Goal: Task Accomplishment & Management: Use online tool/utility

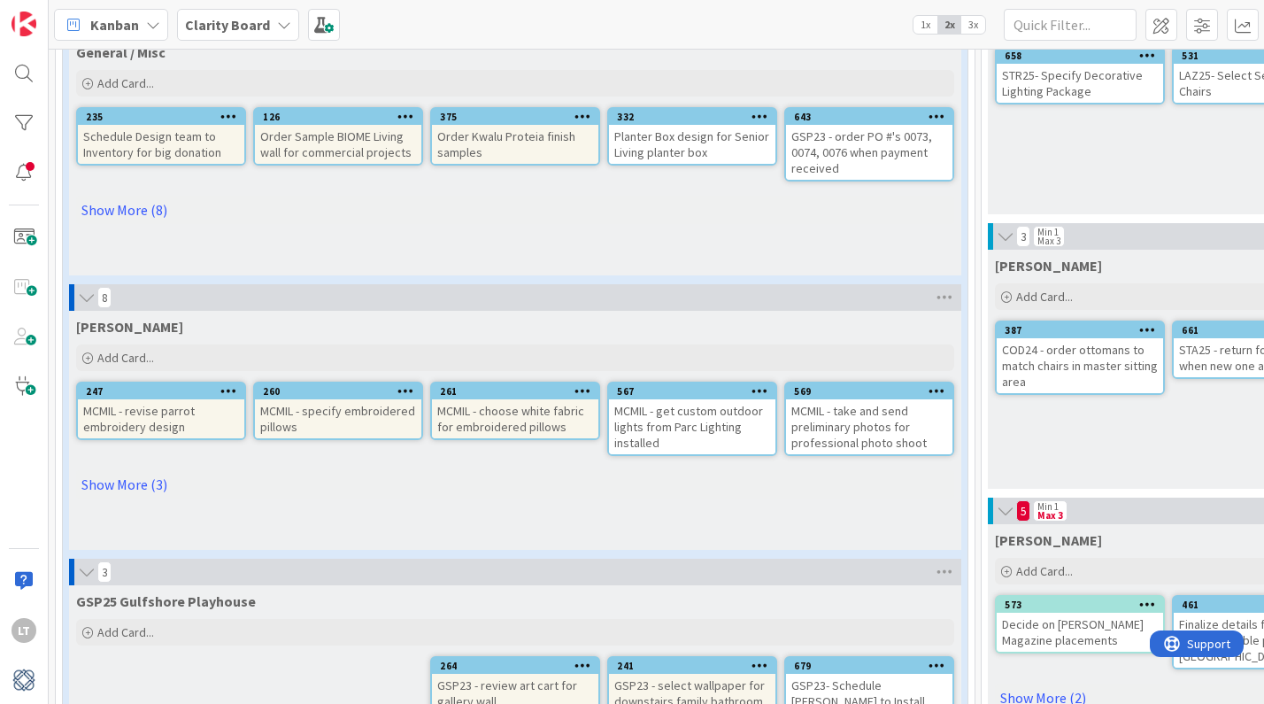
scroll to position [197, 0]
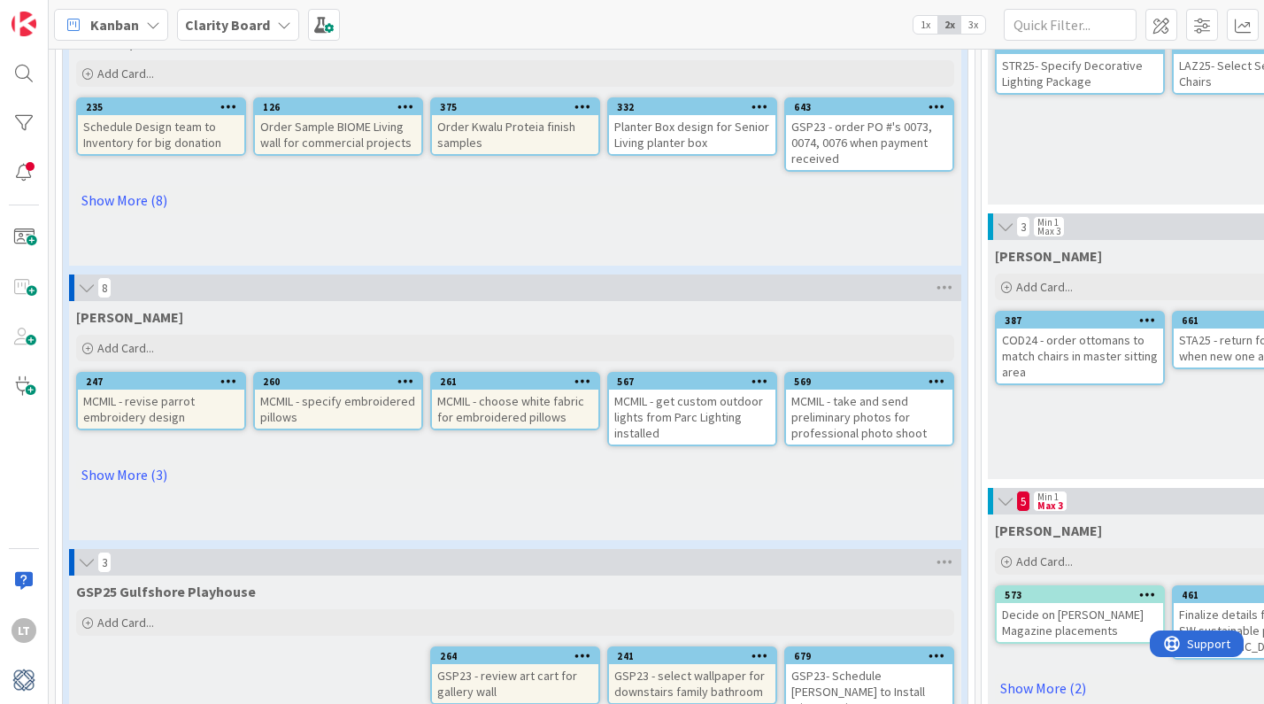
click at [142, 474] on link "Show More (3)" at bounding box center [515, 474] width 878 height 28
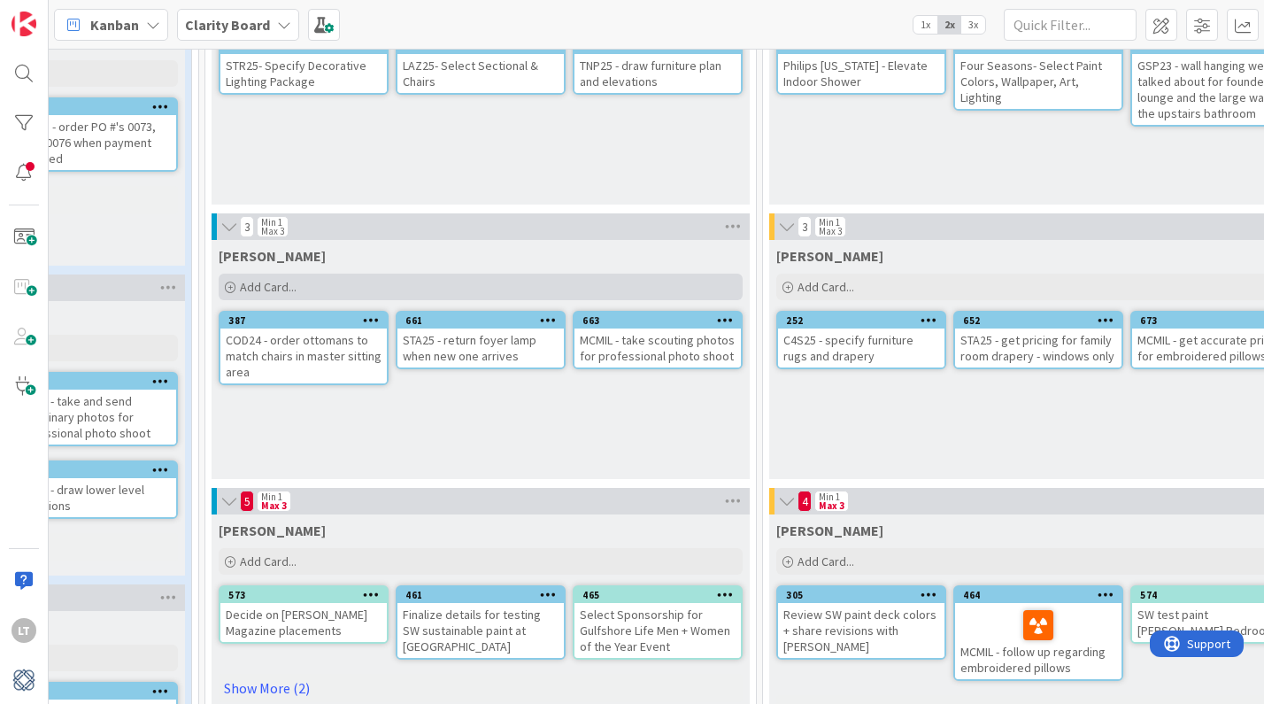
scroll to position [197, 760]
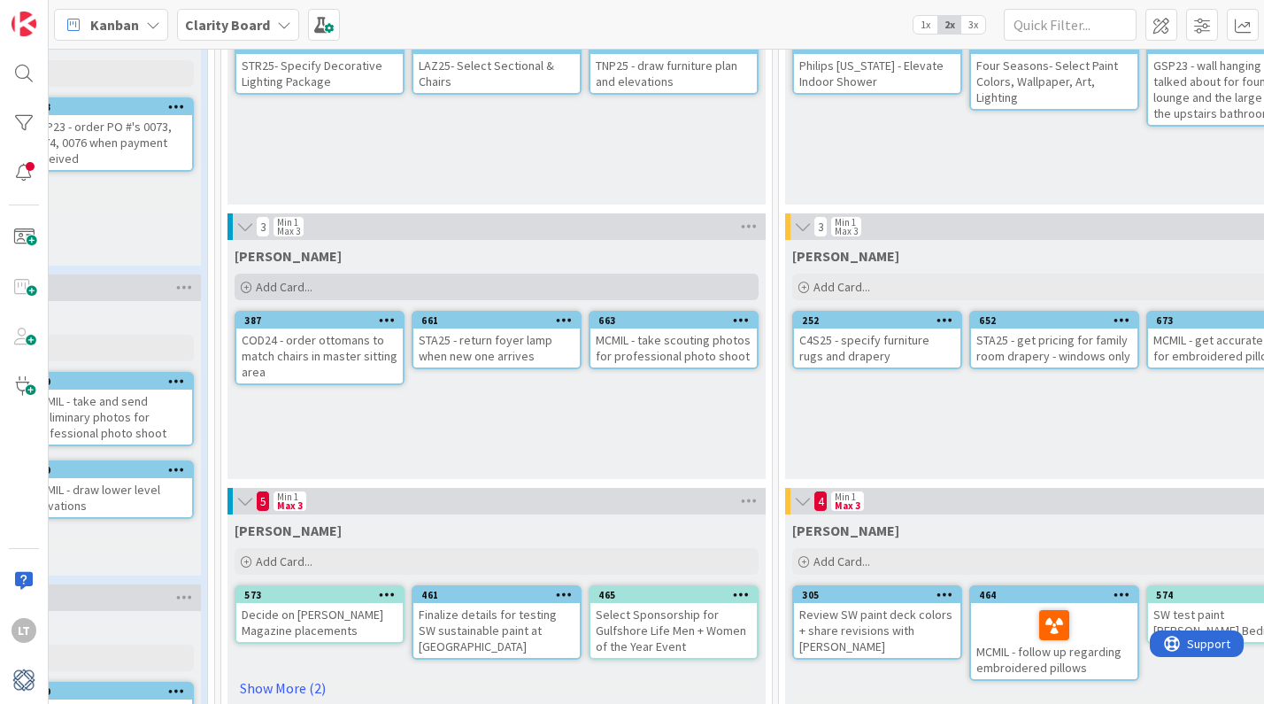
click at [507, 285] on div "Add Card..." at bounding box center [497, 287] width 524 height 27
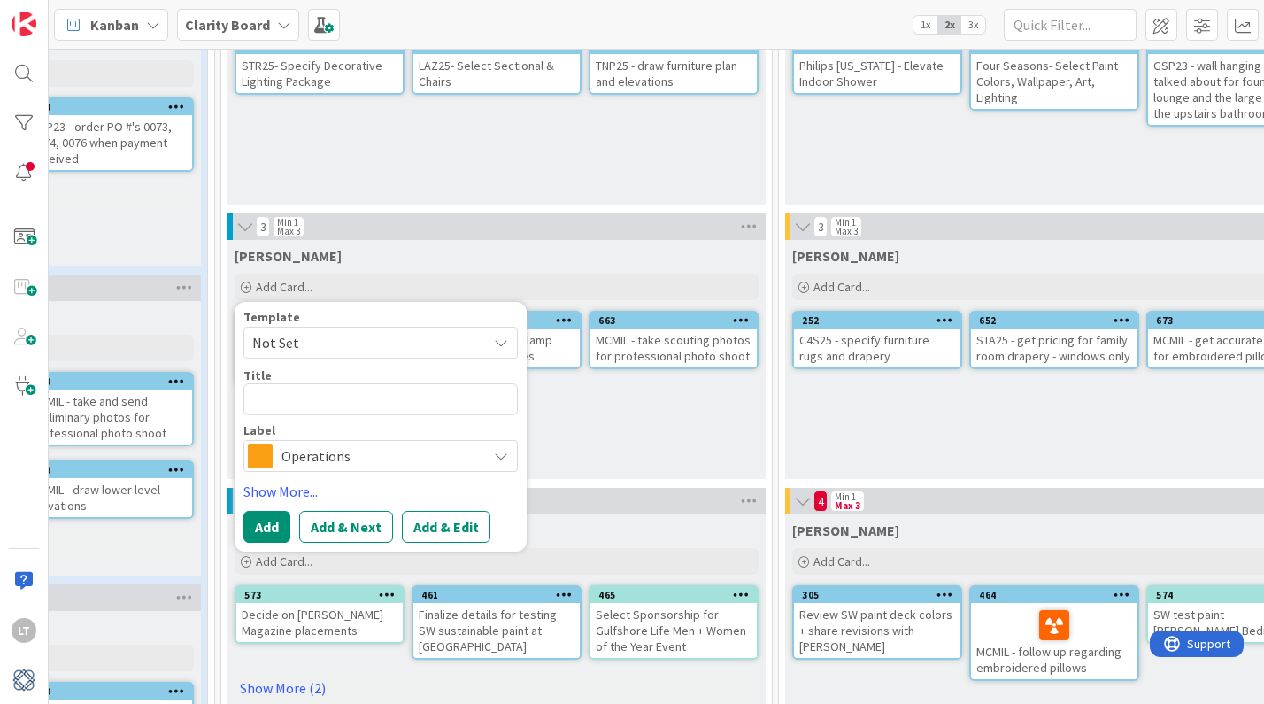
drag, startPoint x: 518, startPoint y: 260, endPoint x: 553, endPoint y: 257, distance: 35.6
click at [518, 259] on div "[PERSON_NAME]" at bounding box center [497, 256] width 524 height 18
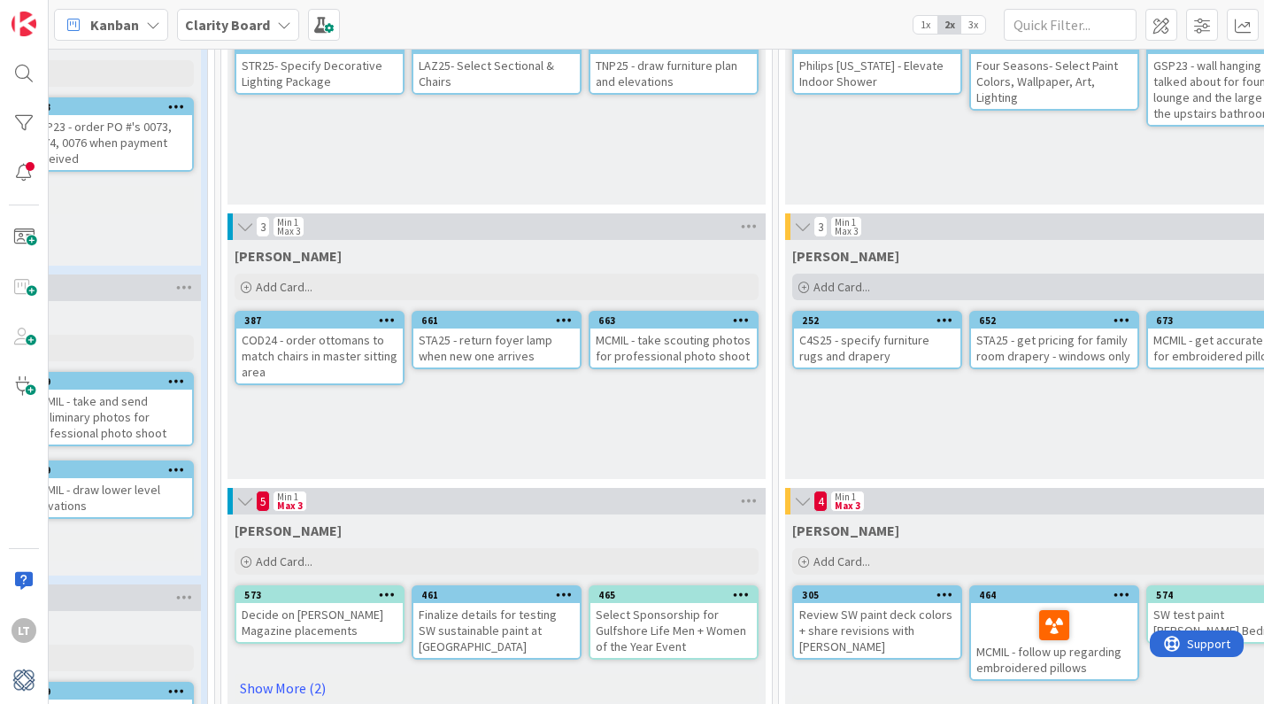
click at [867, 283] on span "Add Card..." at bounding box center [841, 287] width 57 height 16
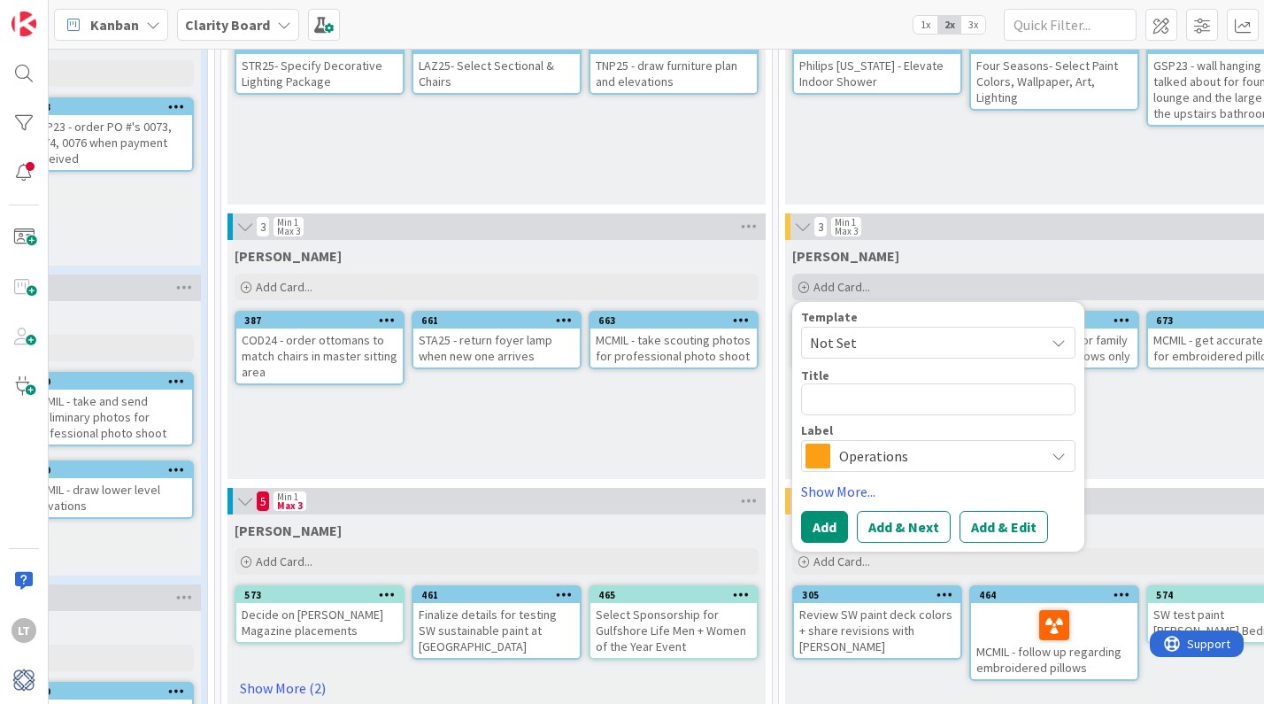
type textarea "x"
type textarea "G"
type textarea "x"
type textarea "GU"
type textarea "x"
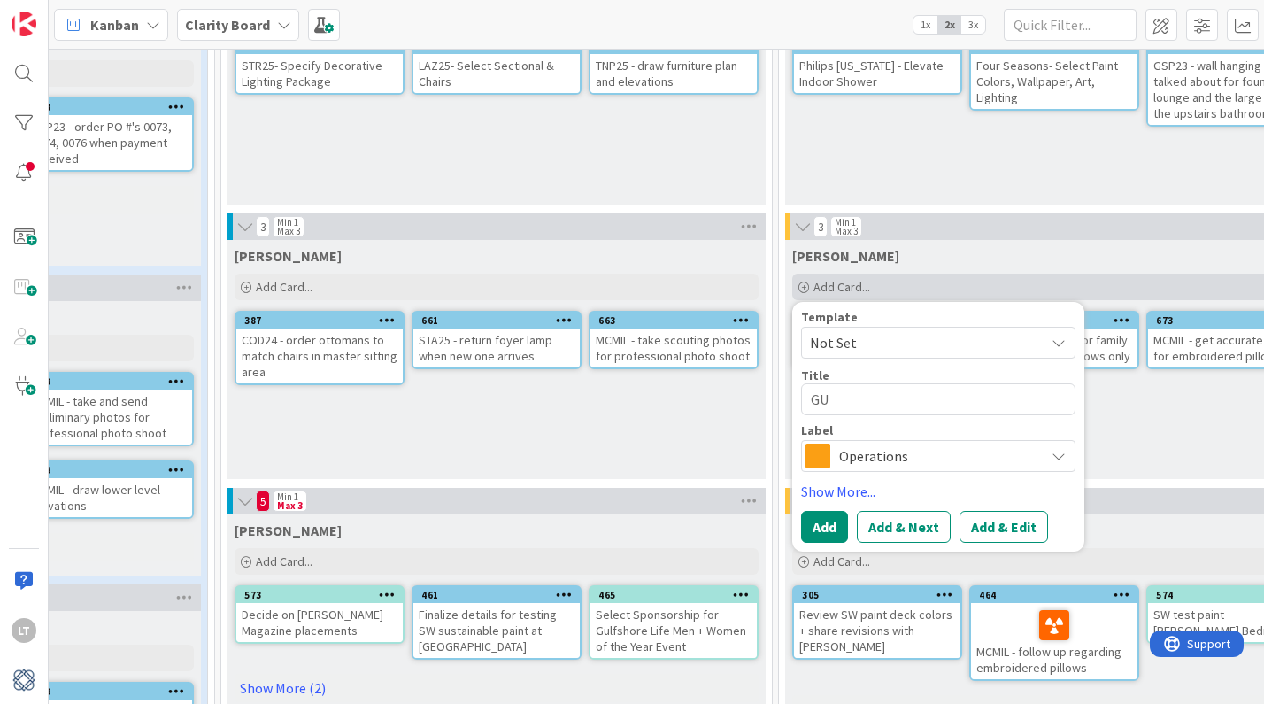
type textarea "GUL"
type textarea "x"
type textarea "GULL"
type textarea "x"
type textarea "[PERSON_NAME]"
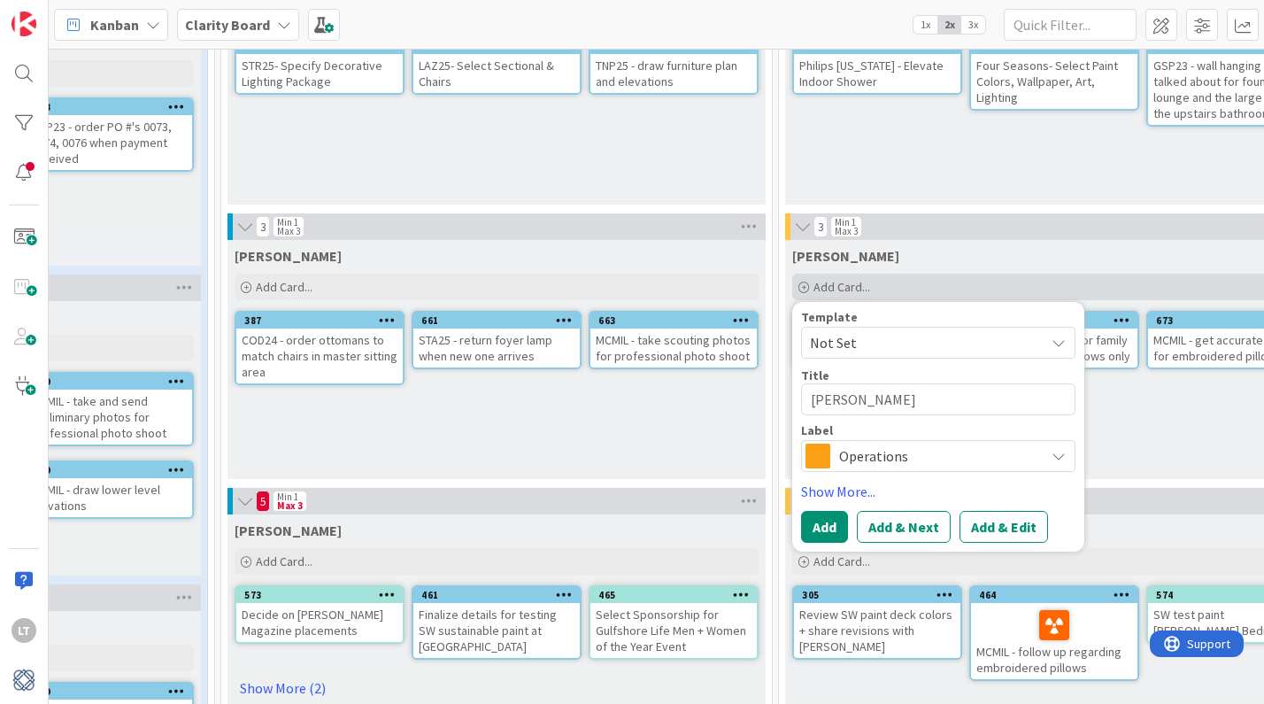
type textarea "x"
type textarea "[PERSON_NAME]"
type textarea "x"
type textarea "[PERSON_NAME] -"
type textarea "x"
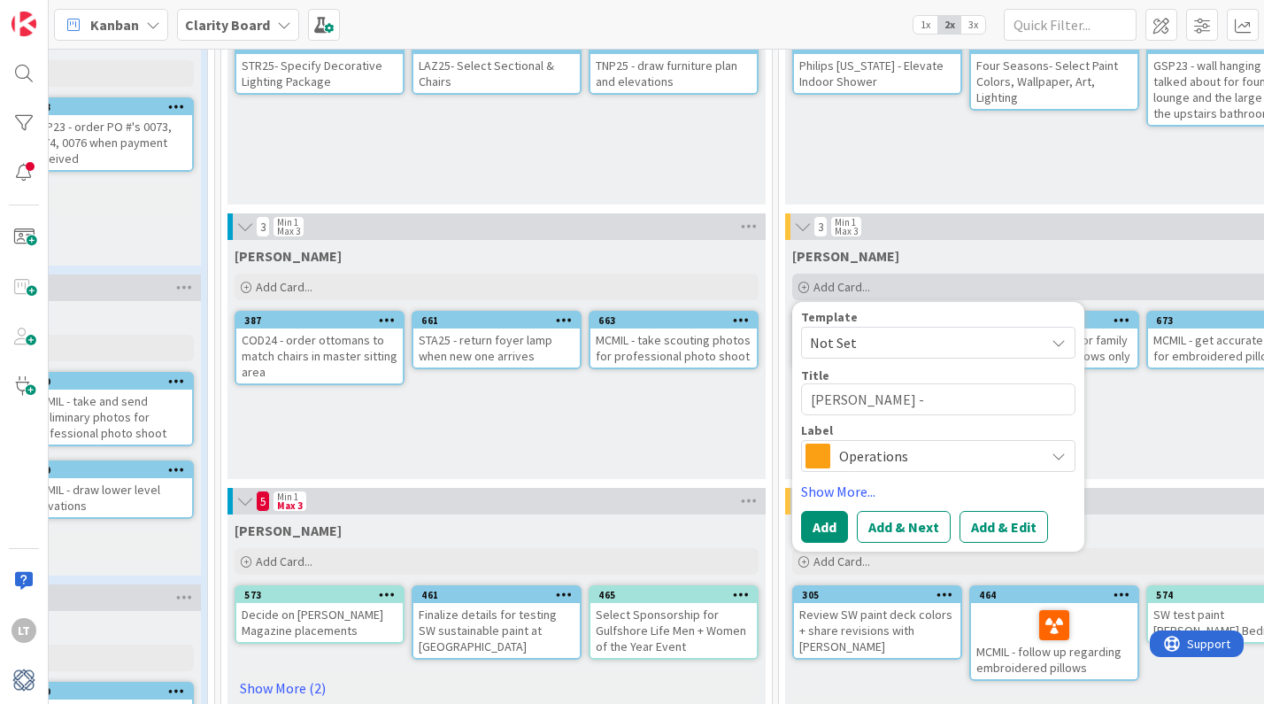
type textarea "[PERSON_NAME] -"
type textarea "x"
type textarea "[PERSON_NAME] - T"
type textarea "x"
type textarea "[PERSON_NAME] - Ta"
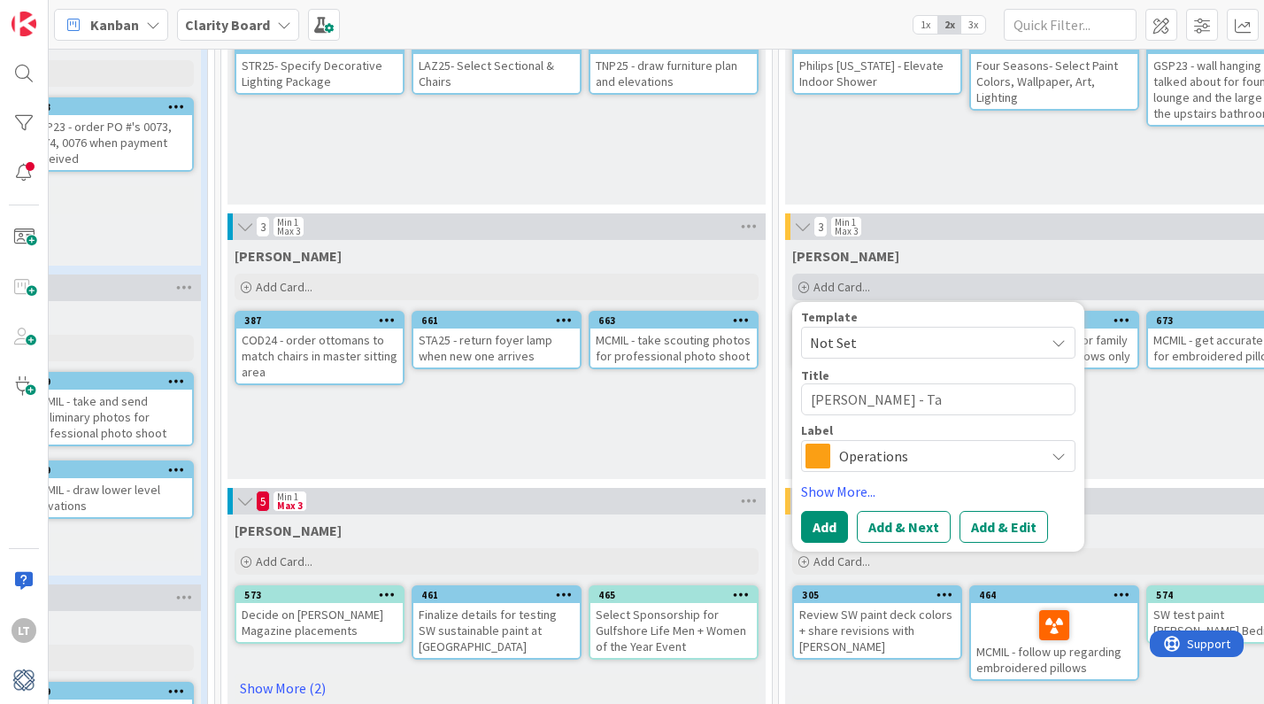
type textarea "x"
type textarea "[PERSON_NAME] - Tal"
type textarea "x"
type textarea "[PERSON_NAME] - Tale"
type textarea "x"
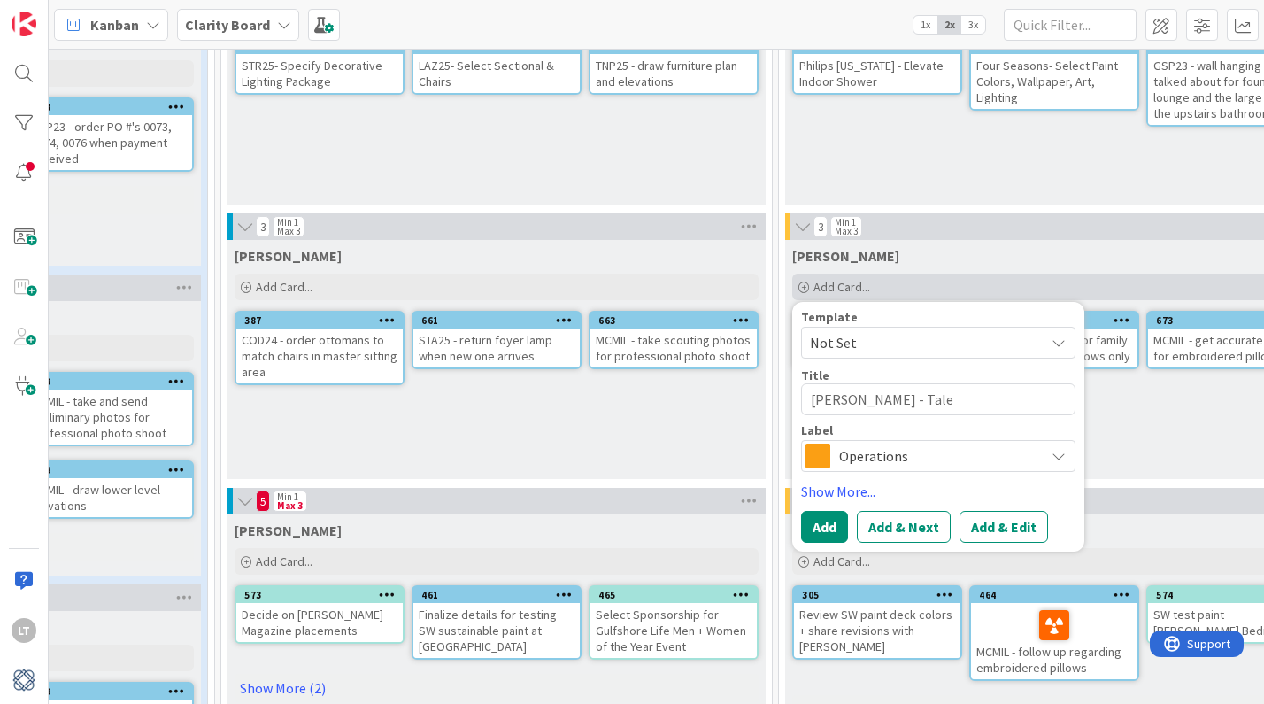
type textarea "[PERSON_NAME] - Talek"
type textarea "x"
type textarea "[PERSON_NAME] - Tale"
type textarea "x"
type textarea "[PERSON_NAME] - Tal"
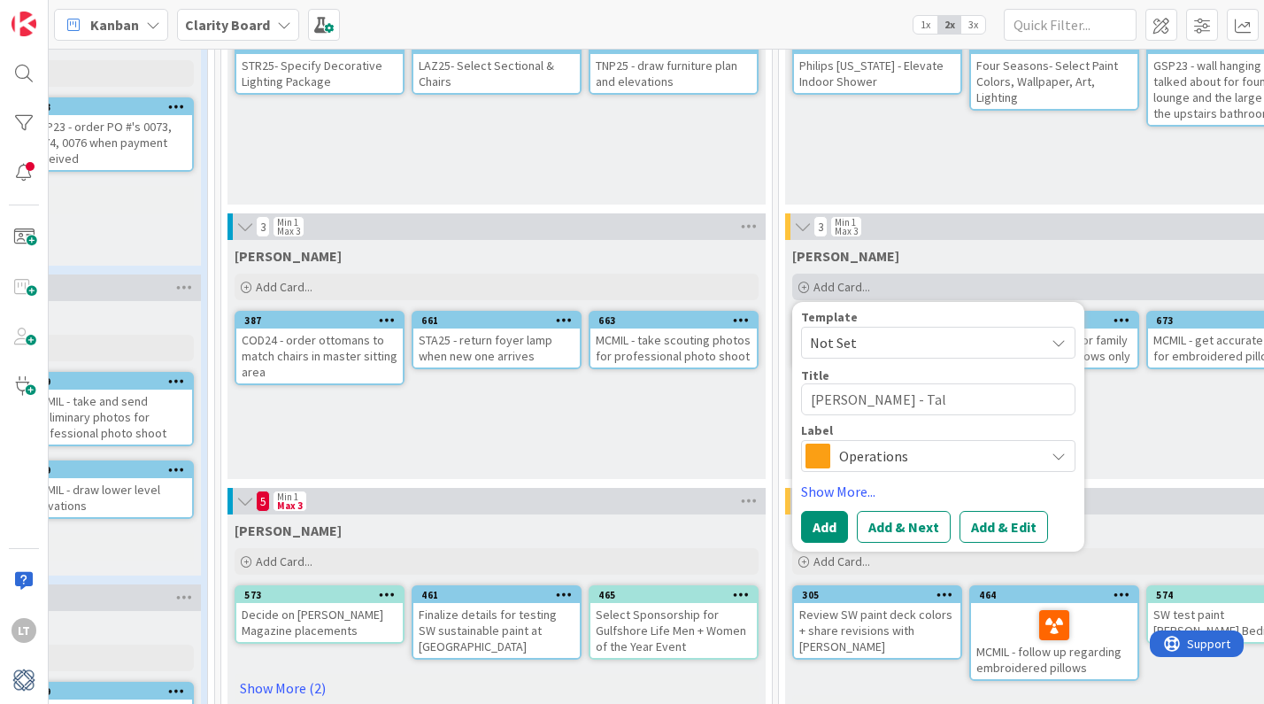
type textarea "x"
type textarea "[PERSON_NAME] - Talk"
type textarea "x"
type textarea "[PERSON_NAME]"
type textarea "x"
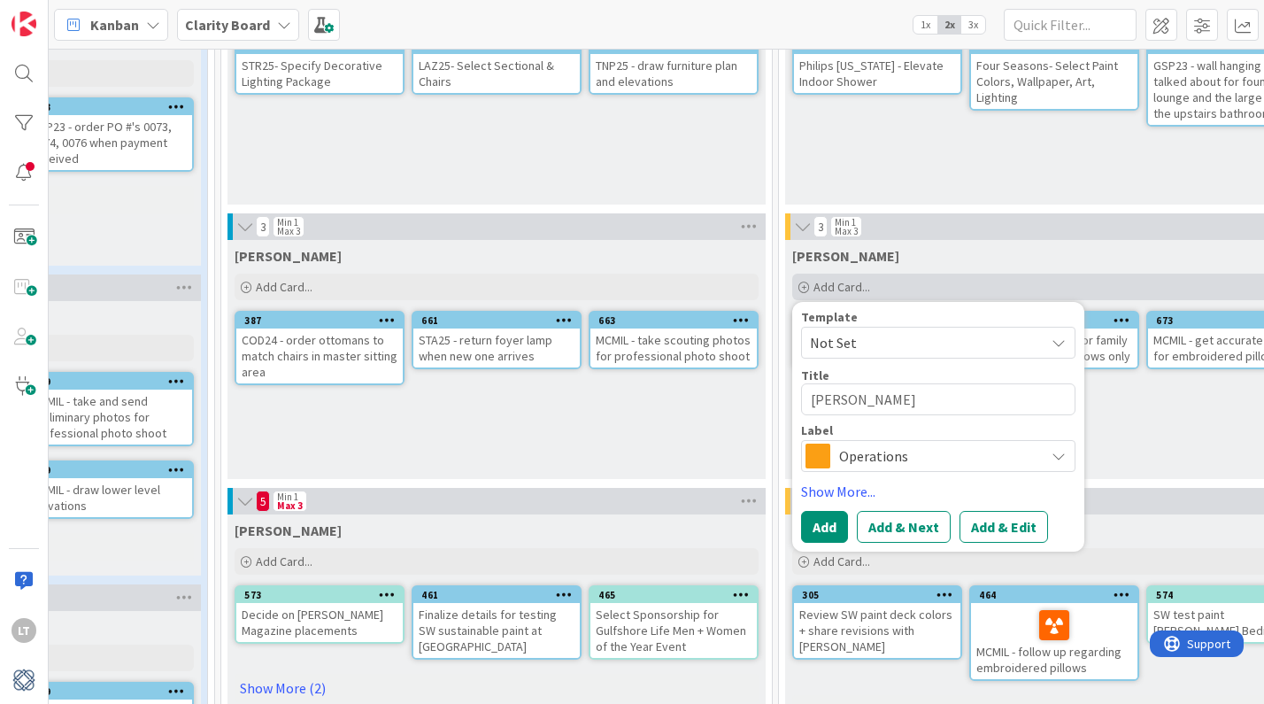
type textarea "[PERSON_NAME]"
type textarea "x"
type textarea "[PERSON_NAME] b"
type textarea "x"
type textarea "[PERSON_NAME] bo"
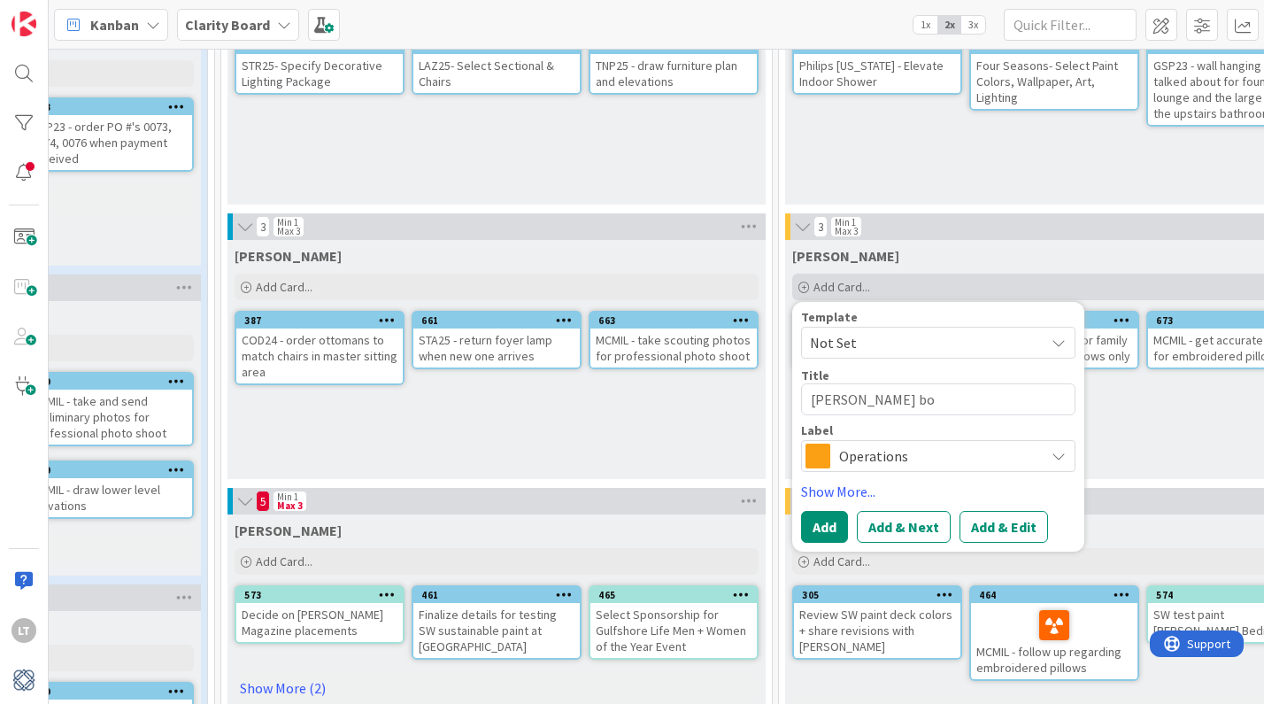
type textarea "x"
type textarea "[PERSON_NAME] bou"
type textarea "x"
type textarea "[PERSON_NAME] bout"
type textarea "x"
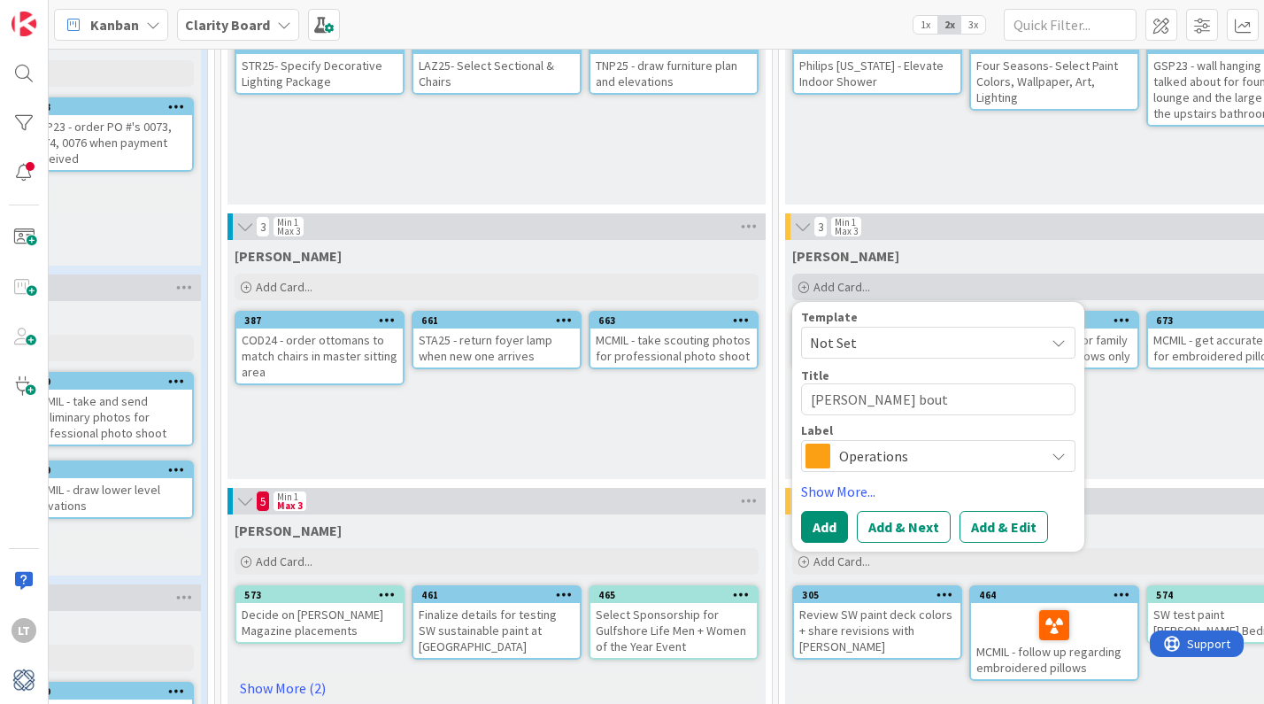
type textarea "[PERSON_NAME] bou"
type textarea "x"
type textarea "[PERSON_NAME] bo"
type textarea "x"
type textarea "[PERSON_NAME] b"
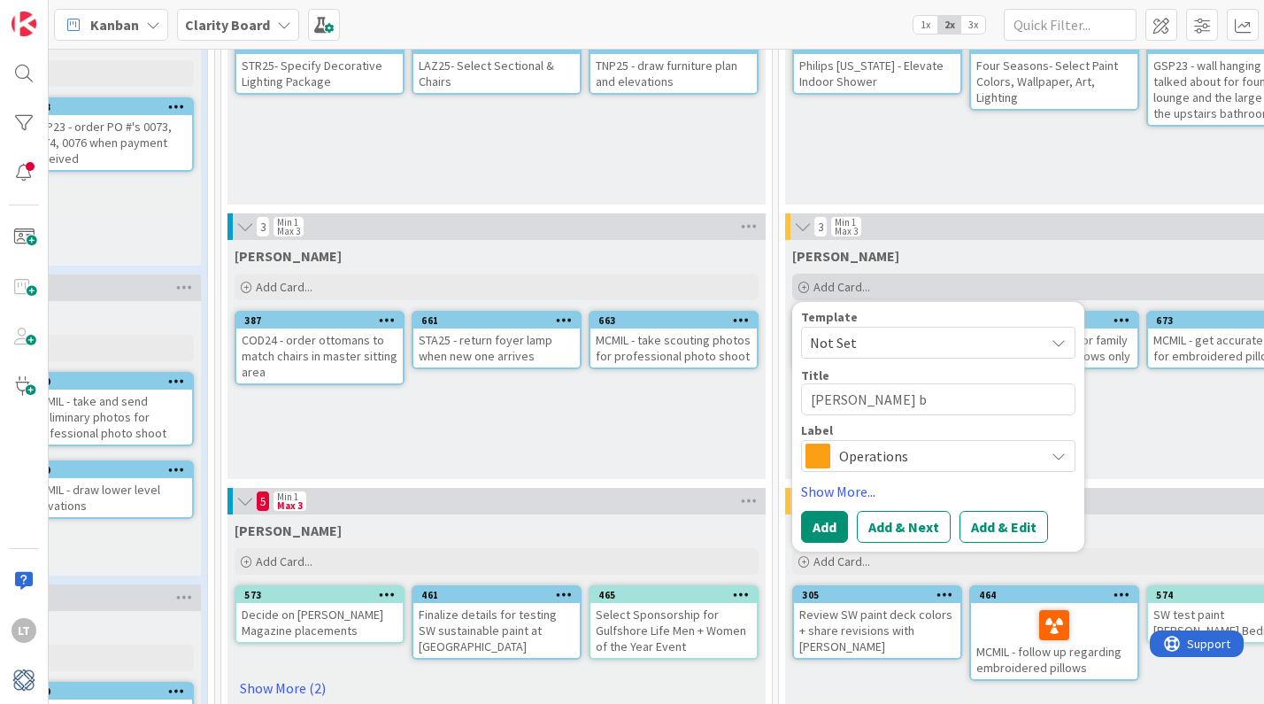
type textarea "x"
type textarea "[PERSON_NAME]"
type textarea "x"
type textarea "[PERSON_NAME]"
type textarea "x"
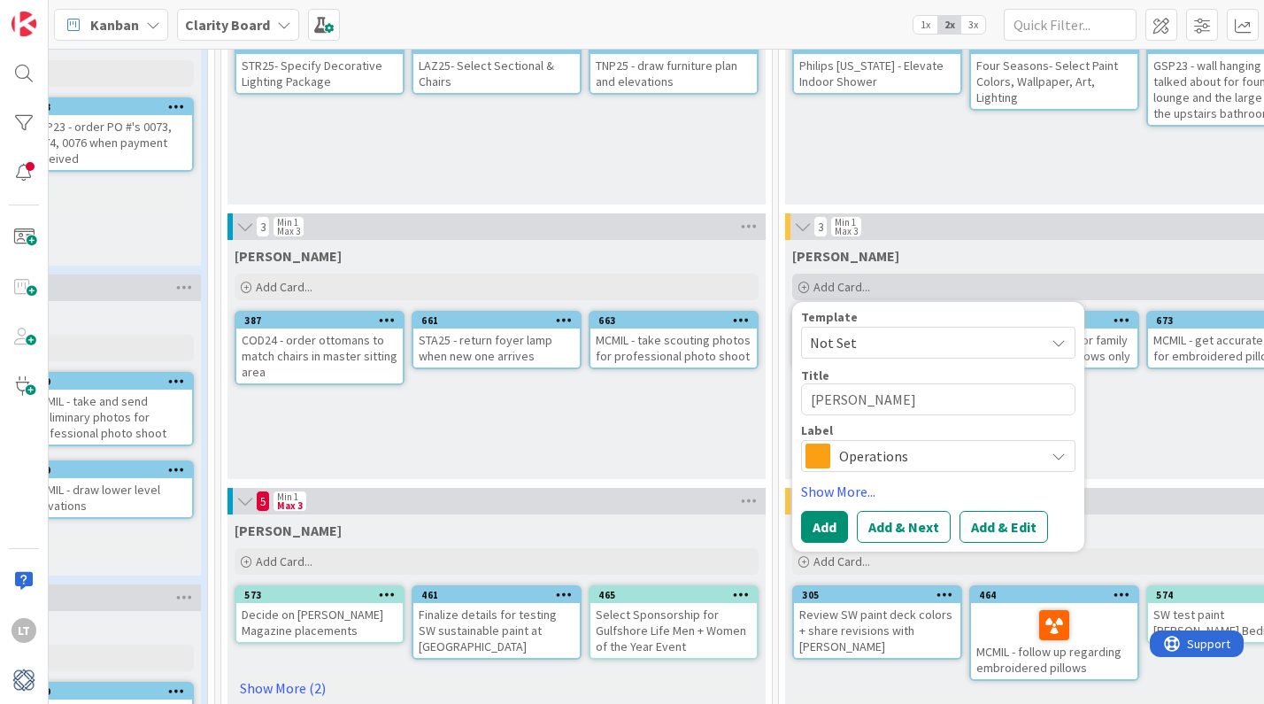
type textarea "[PERSON_NAME] - Talk"
type textarea "x"
type textarea "[PERSON_NAME] - Talk"
type textarea "x"
type textarea "[PERSON_NAME] - Talk a"
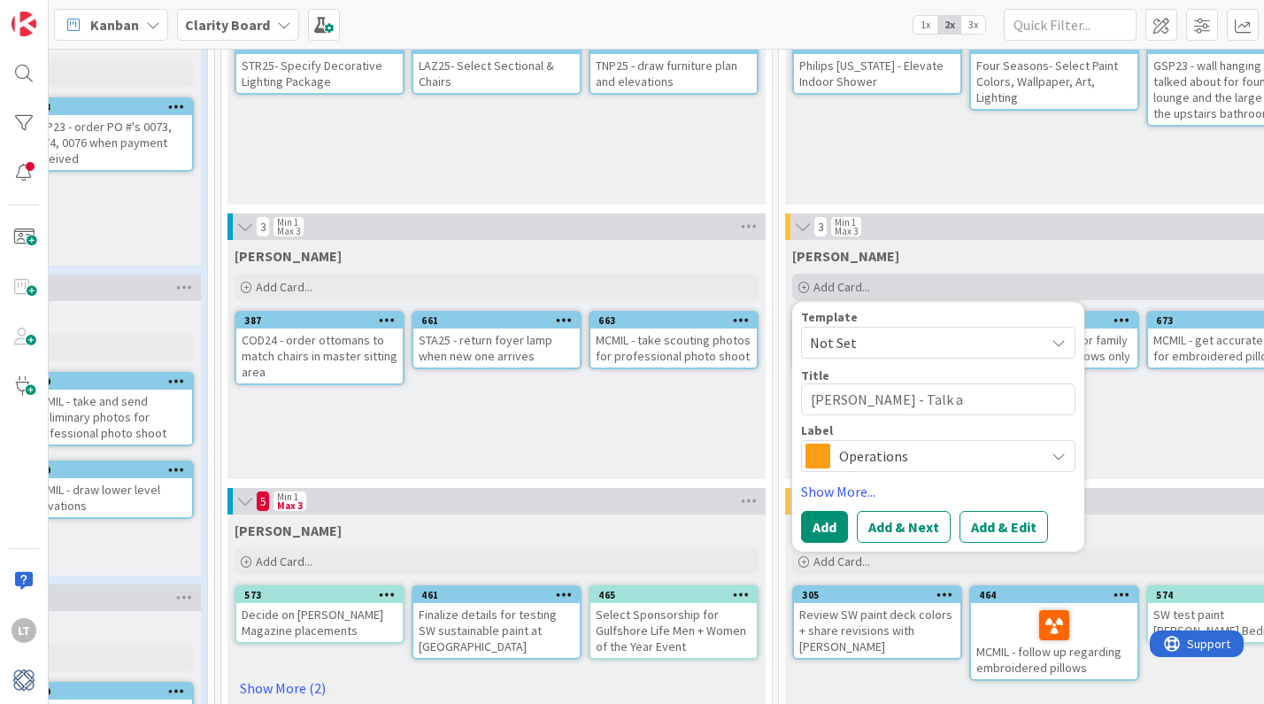
type textarea "x"
type textarea "[PERSON_NAME] - Talk ab"
type textarea "x"
type textarea "[PERSON_NAME] - Talk abo"
type textarea "x"
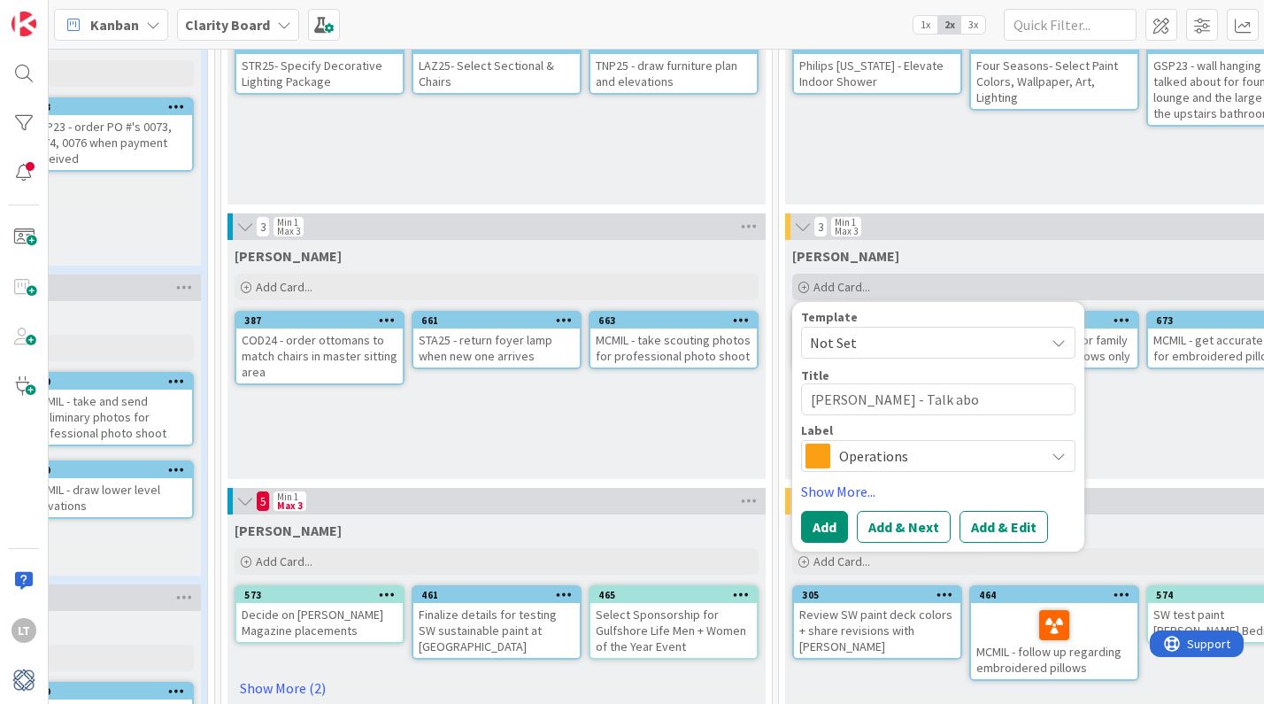
type textarea "[PERSON_NAME] - Talk abou"
type textarea "x"
type textarea "[PERSON_NAME] - Talk about"
type textarea "x"
type textarea "[PERSON_NAME] - Talk about"
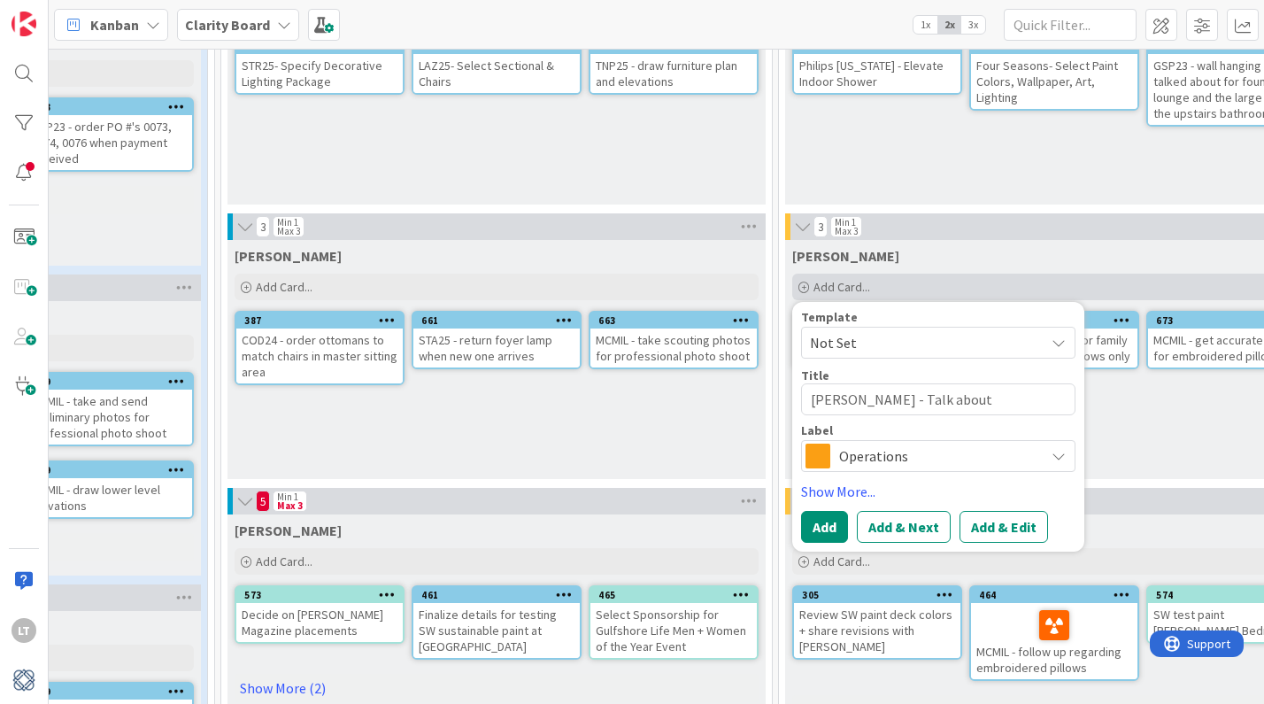
type textarea "x"
type textarea "[PERSON_NAME] - Talk about s"
type textarea "x"
type textarea "[PERSON_NAME] - Talk about sa"
type textarea "x"
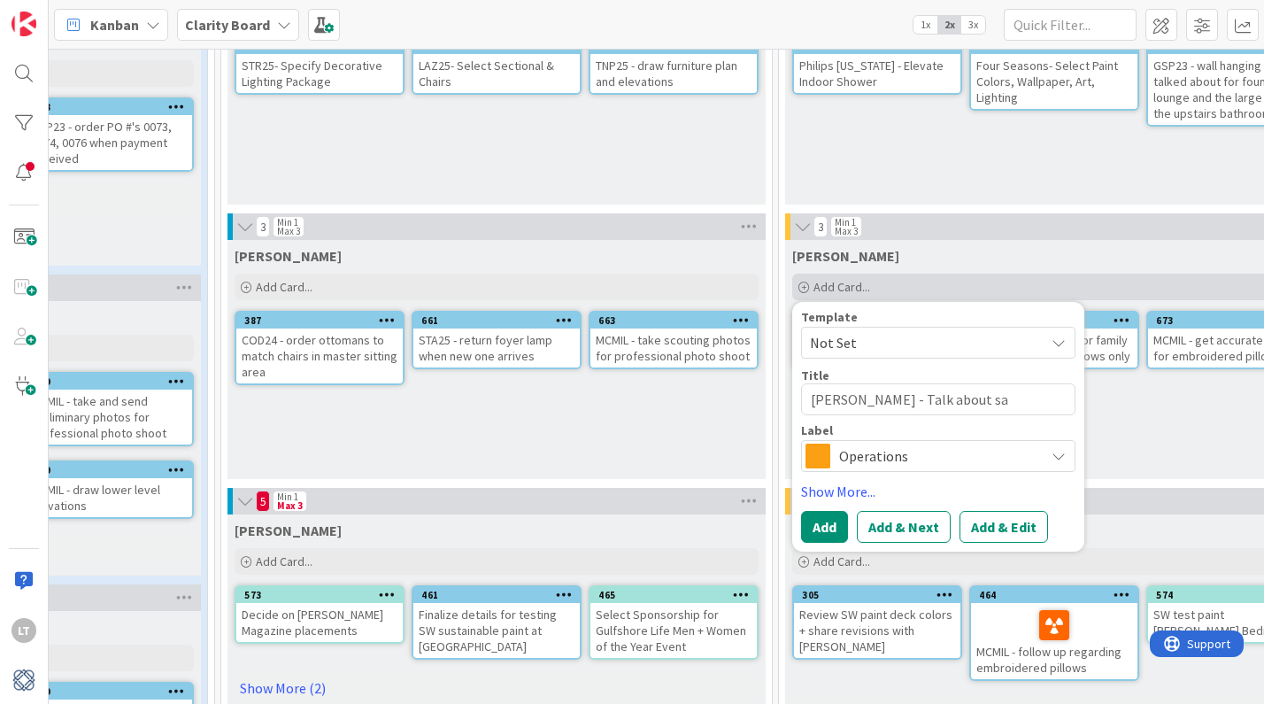
type textarea "[PERSON_NAME] - Talk about s"
type textarea "x"
type textarea "[PERSON_NAME] - Talk about"
type textarea "x"
type textarea "[PERSON_NAME] - Talk about c"
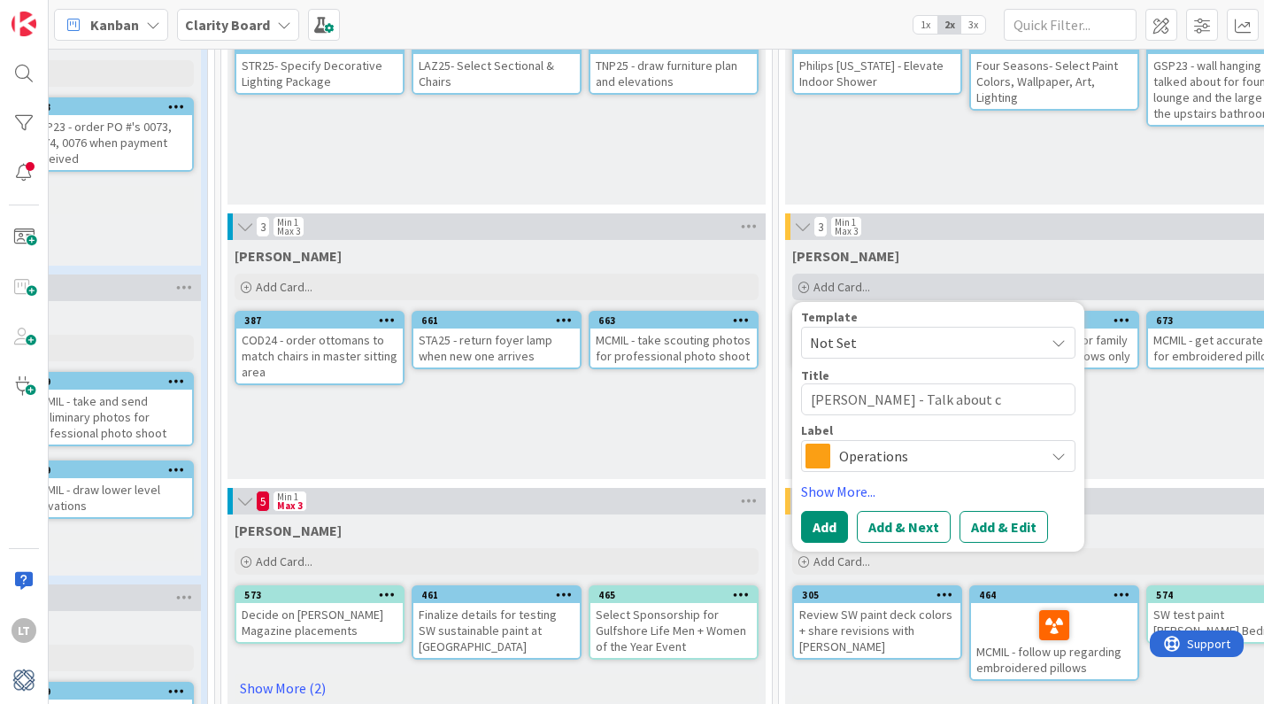
type textarea "x"
type textarea "[PERSON_NAME] - Talk about ch"
type textarea "x"
type textarea "[PERSON_NAME] - Talk about cha"
type textarea "x"
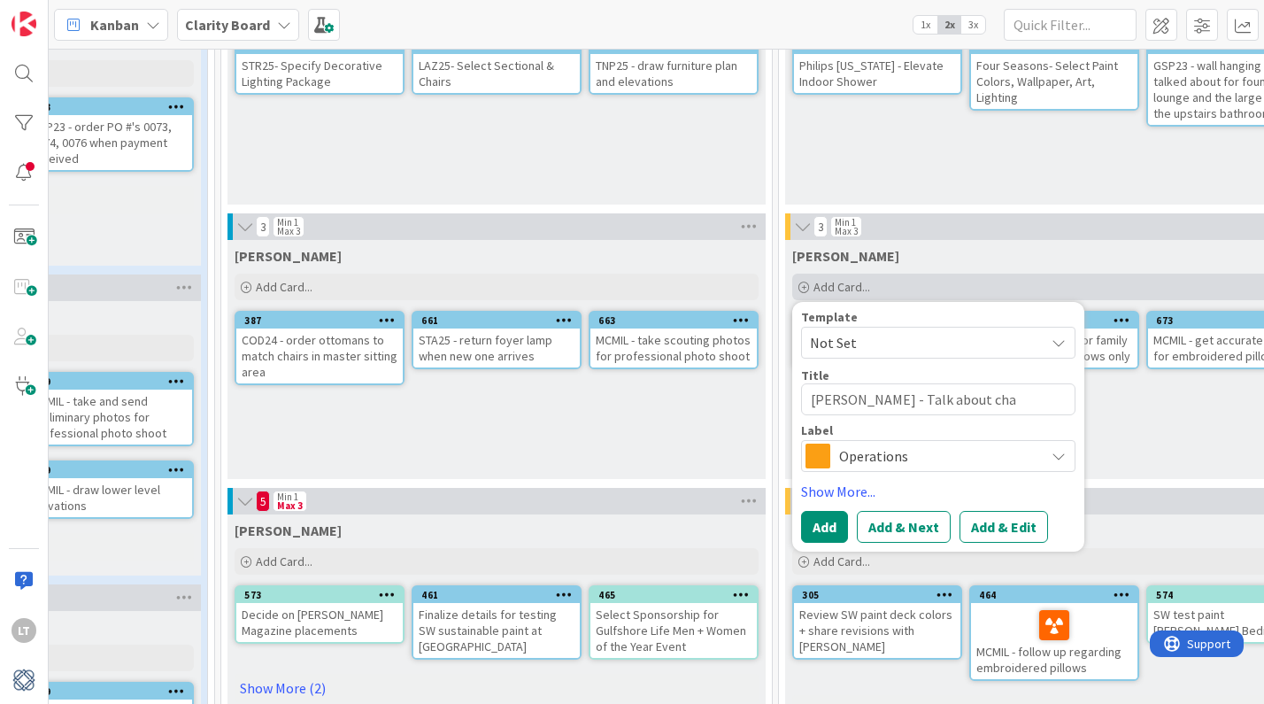
type textarea "[PERSON_NAME] - Talk about [PERSON_NAME]"
type textarea "x"
type textarea "[PERSON_NAME] - Talk about chais"
type textarea "x"
type textarea "[PERSON_NAME] - Talk about chaise"
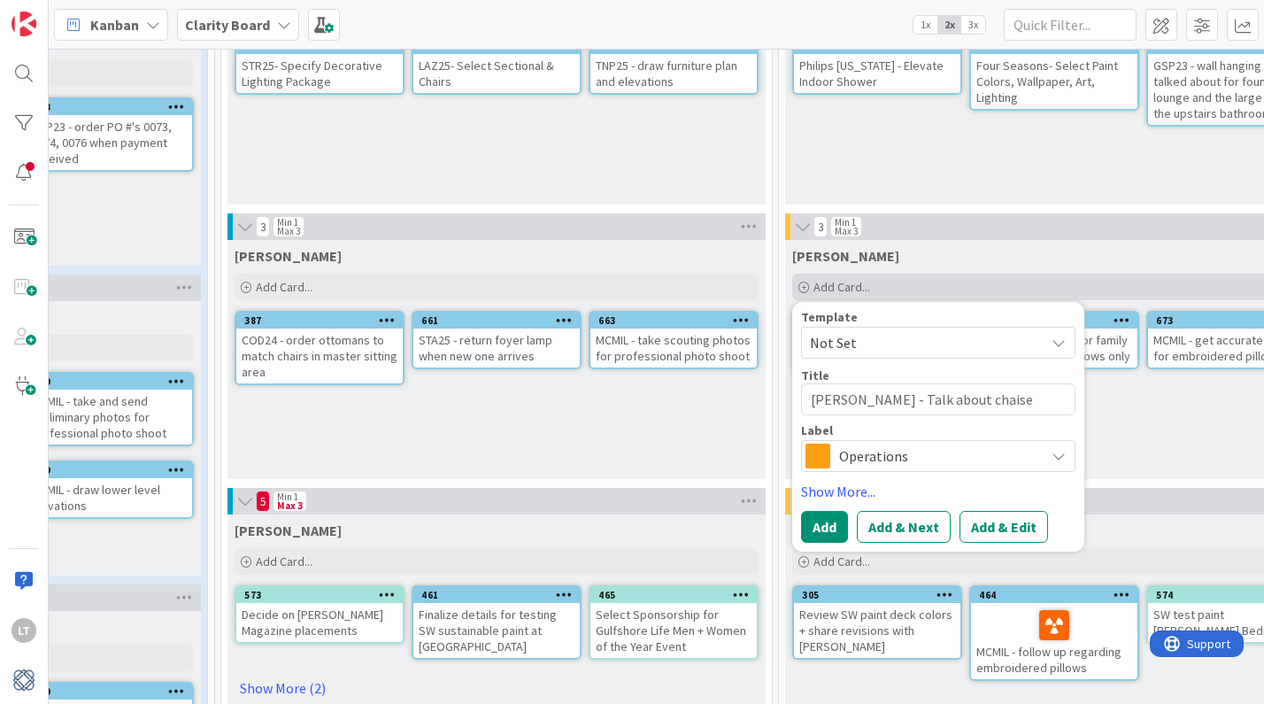
type textarea "x"
type textarea "[PERSON_NAME] - Talk about chaised"
type textarea "x"
type textarea "[PERSON_NAME] - Talk about chaiseds"
type textarea "x"
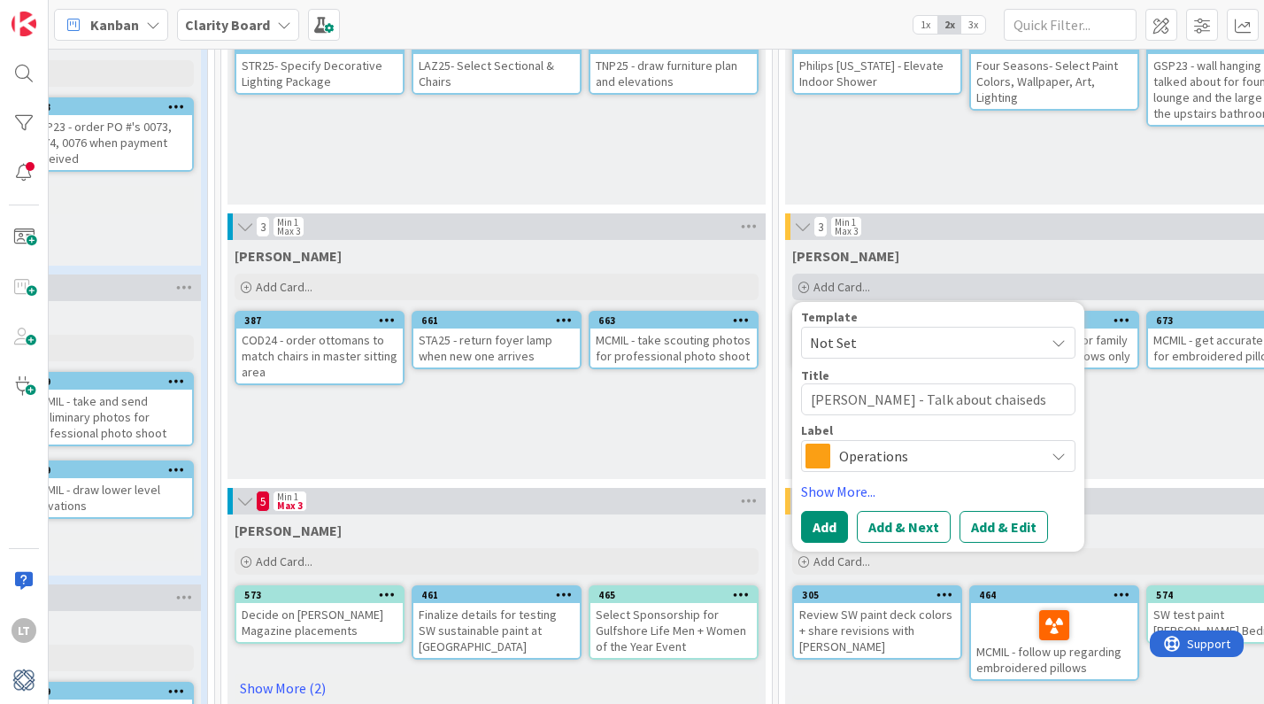
type textarea "[PERSON_NAME] - Talk about chaises"
type textarea "x"
type textarea "[PERSON_NAME] - Talk about chaises"
type textarea "x"
type textarea "[PERSON_NAME] - Talk about chaise"
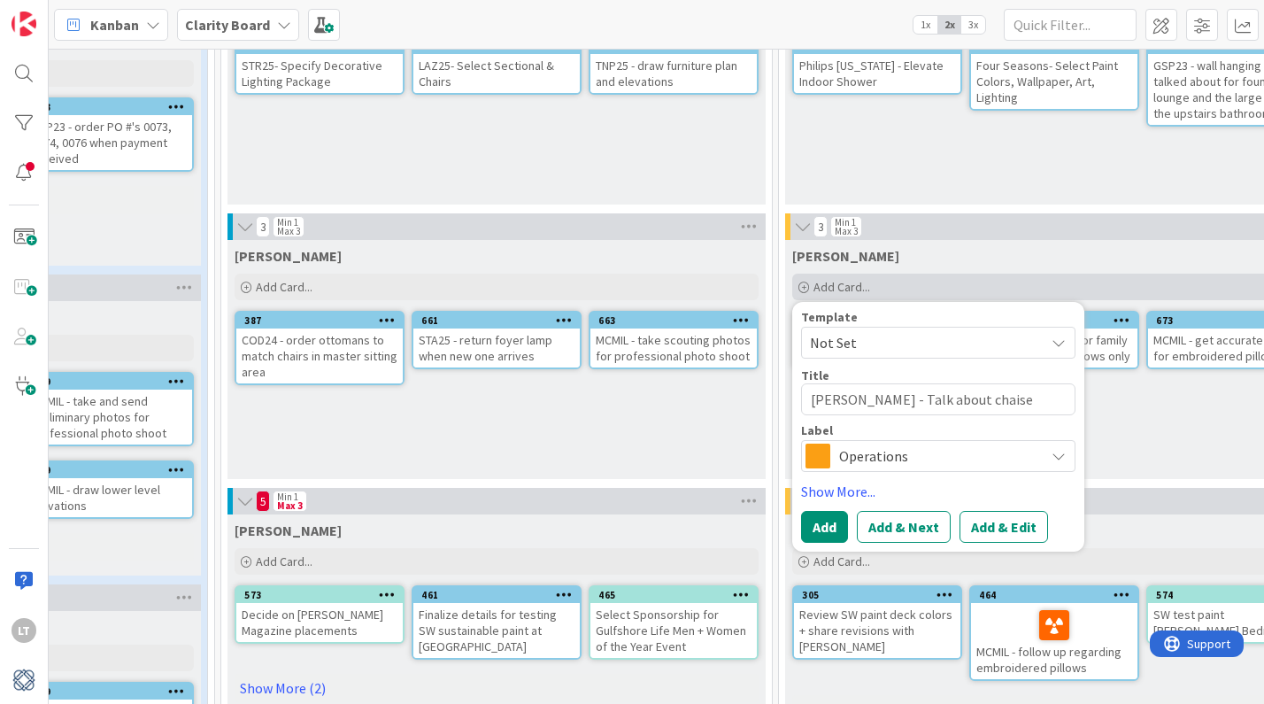
type textarea "x"
type textarea "[PERSON_NAME] - Talk about chaises"
type textarea "x"
type textarea "[PERSON_NAME] - Talk about chaises"
type textarea "x"
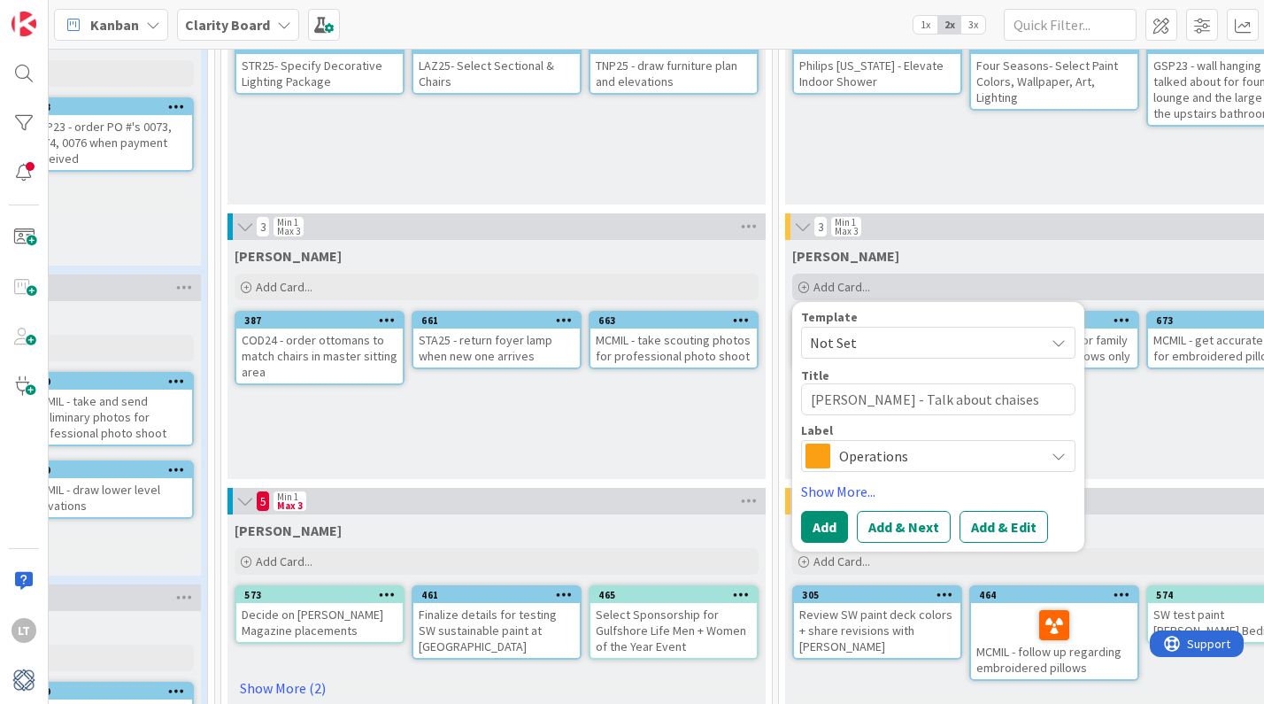
type textarea "[PERSON_NAME] - Talk about chaises a"
type textarea "x"
type textarea "[PERSON_NAME] - Talk about chaises an"
type textarea "x"
type textarea "[PERSON_NAME] - Talk about chaises and"
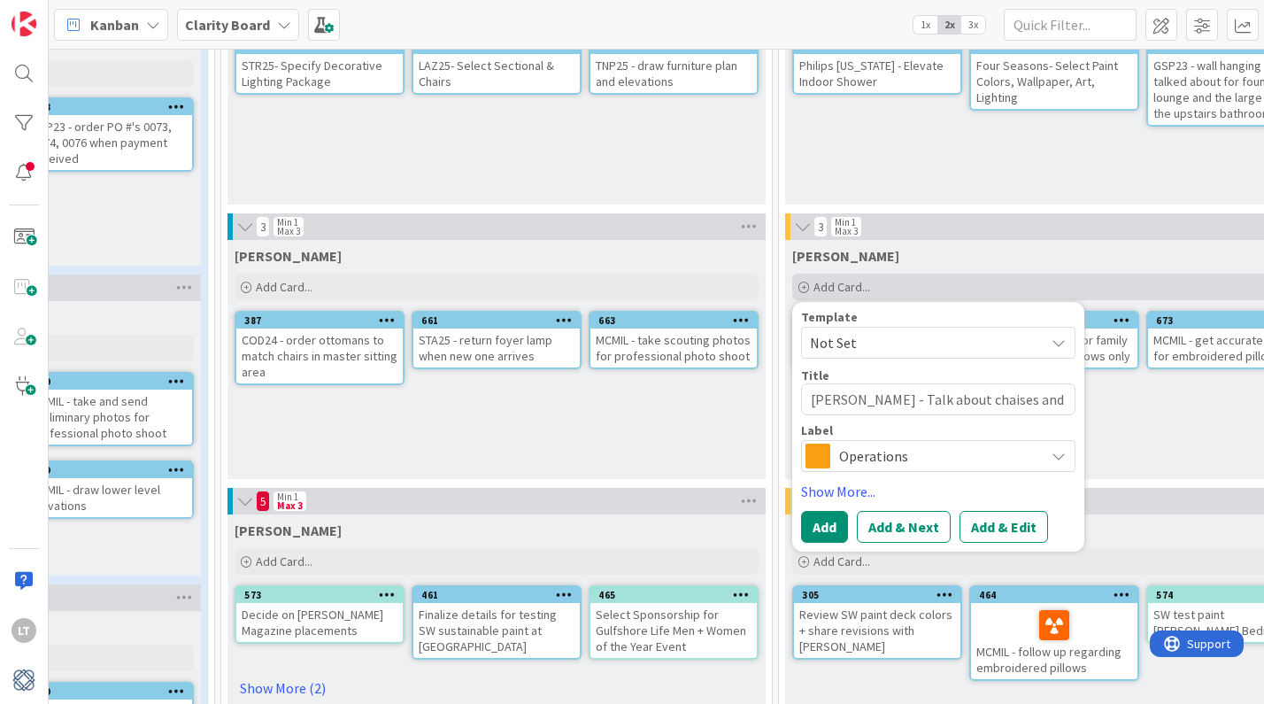
type textarea "x"
type textarea "[PERSON_NAME] - Talk about chaises and"
type textarea "x"
type textarea "[PERSON_NAME] - Talk about chaises and w"
type textarea "x"
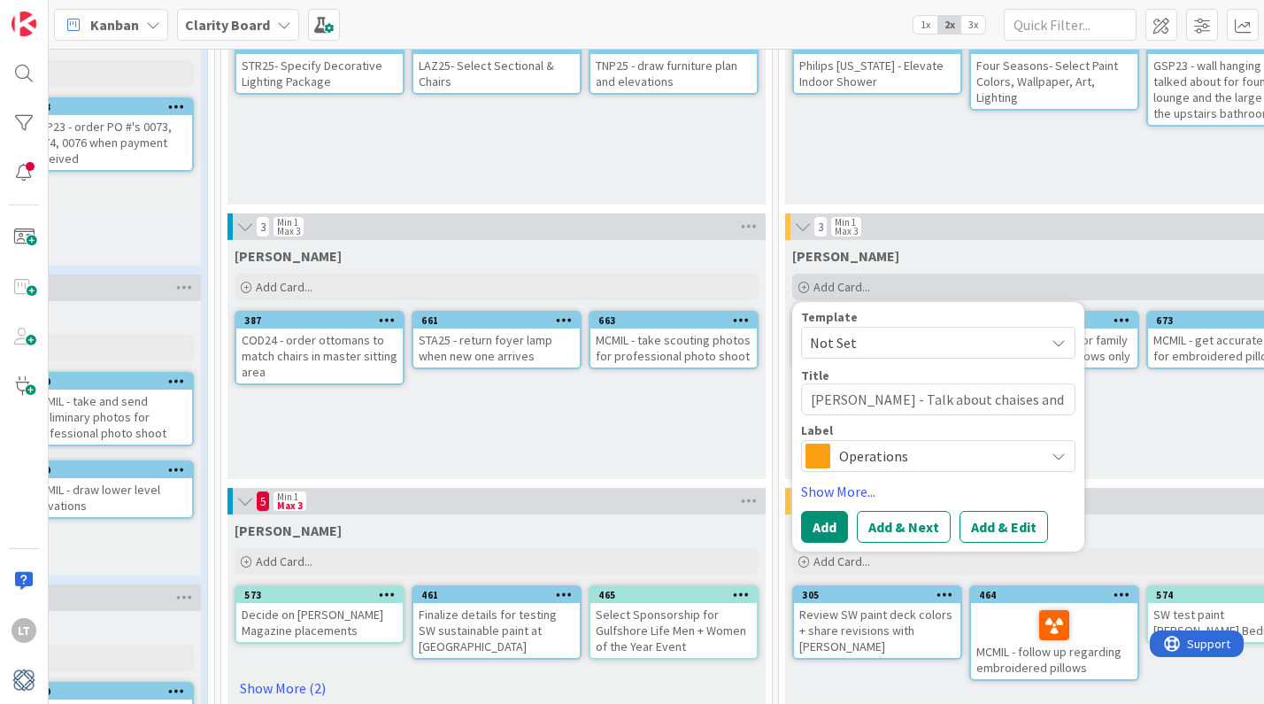
type textarea "[PERSON_NAME] - Talk about chaises and we"
type textarea "x"
type textarea "[PERSON_NAME] - Talk about chaises and wet"
type textarea "x"
type textarea "[PERSON_NAME] - Talk about chaises and weth"
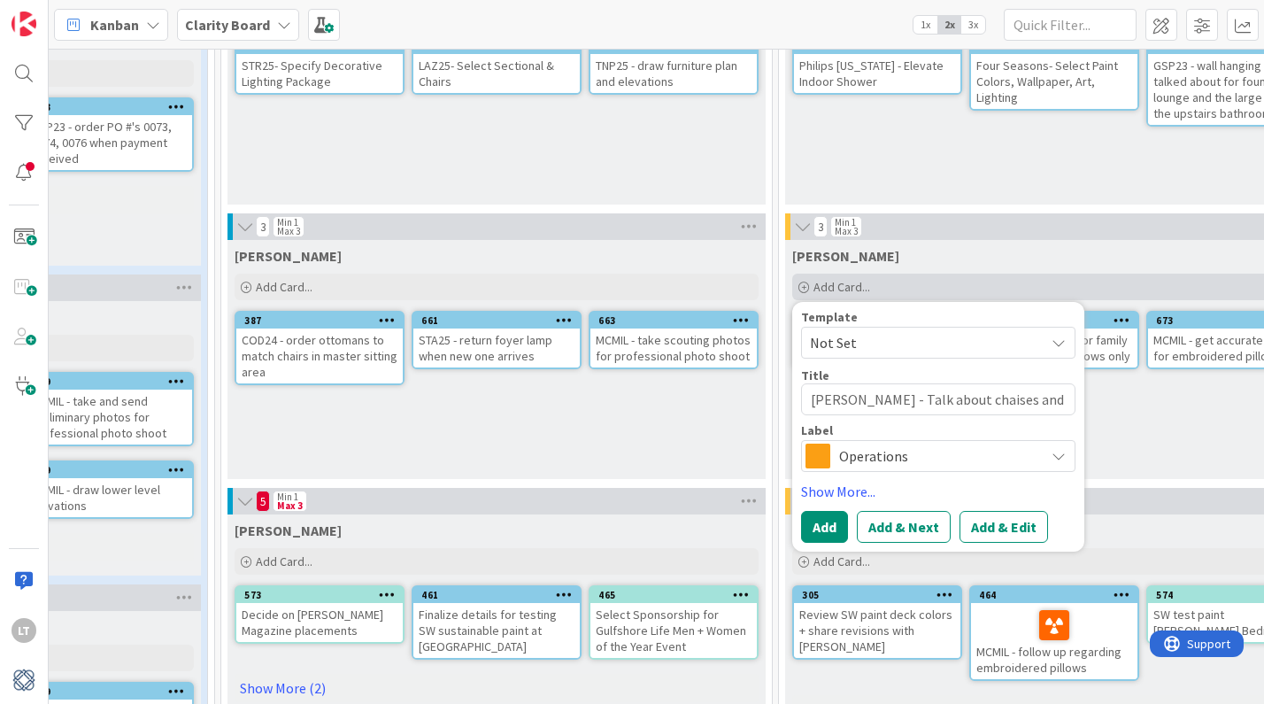
type textarea "x"
type textarea "[PERSON_NAME] - Talk about [PERSON_NAME] and wethe"
type textarea "x"
type textarea "[PERSON_NAME] - Talk about chaises and wether"
type textarea "x"
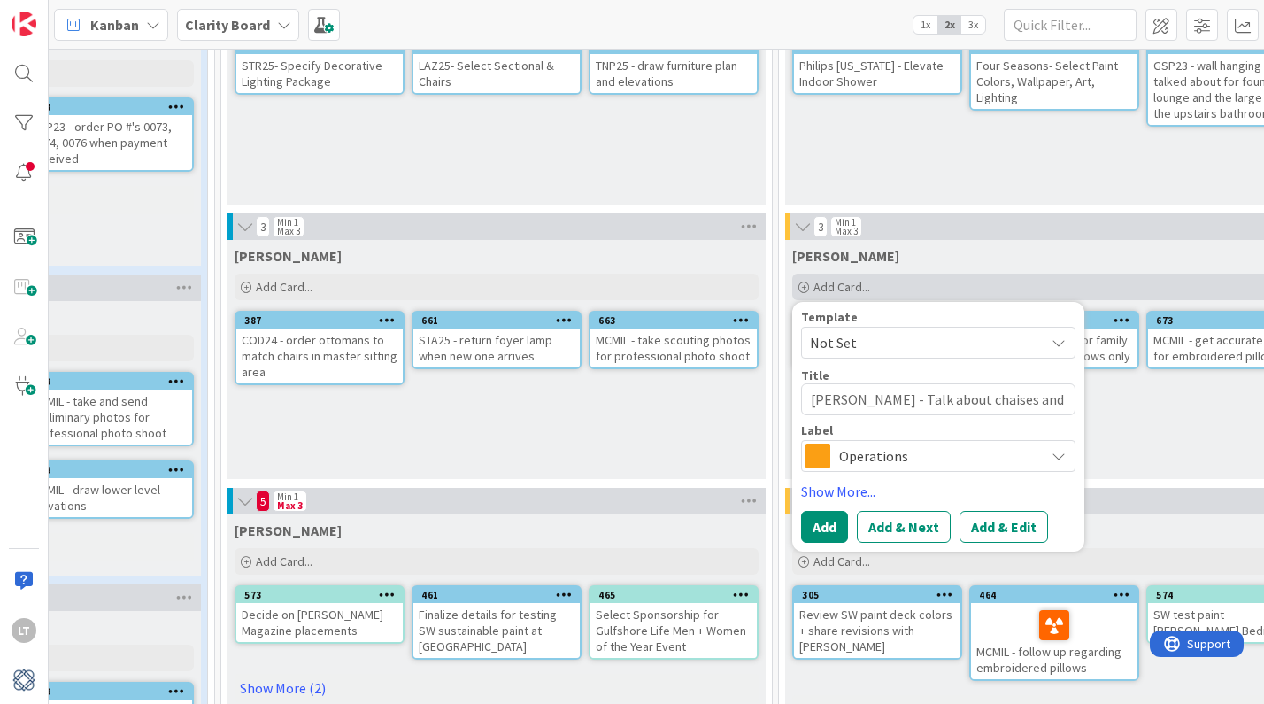
type textarea "[PERSON_NAME] - Talk about chaises and wether"
type textarea "x"
type textarea "[PERSON_NAME] - Talk about chaises and wether t"
type textarea "x"
type textarea "[PERSON_NAME] - Talk about chaises and wether to"
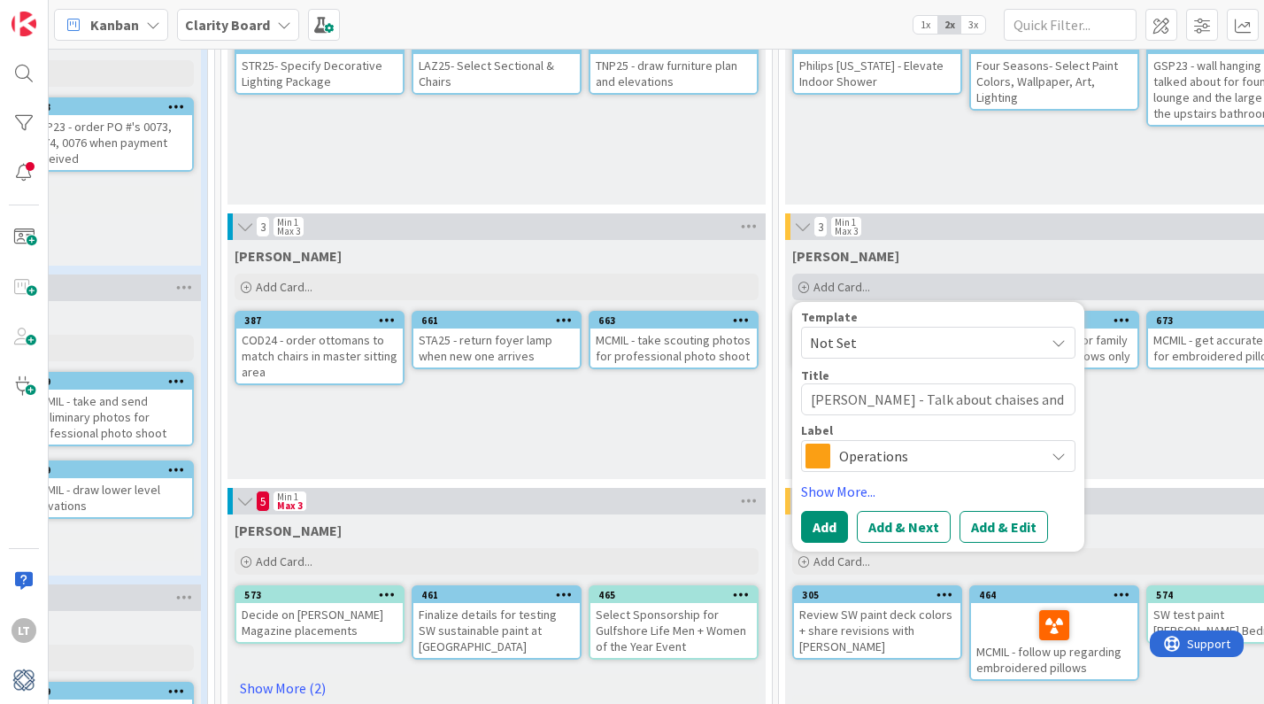
type textarea "x"
type textarea "[PERSON_NAME] - Talk about chaises and wether to"
type textarea "x"
type textarea "[PERSON_NAME] - Talk about [PERSON_NAME] and wether to r"
type textarea "x"
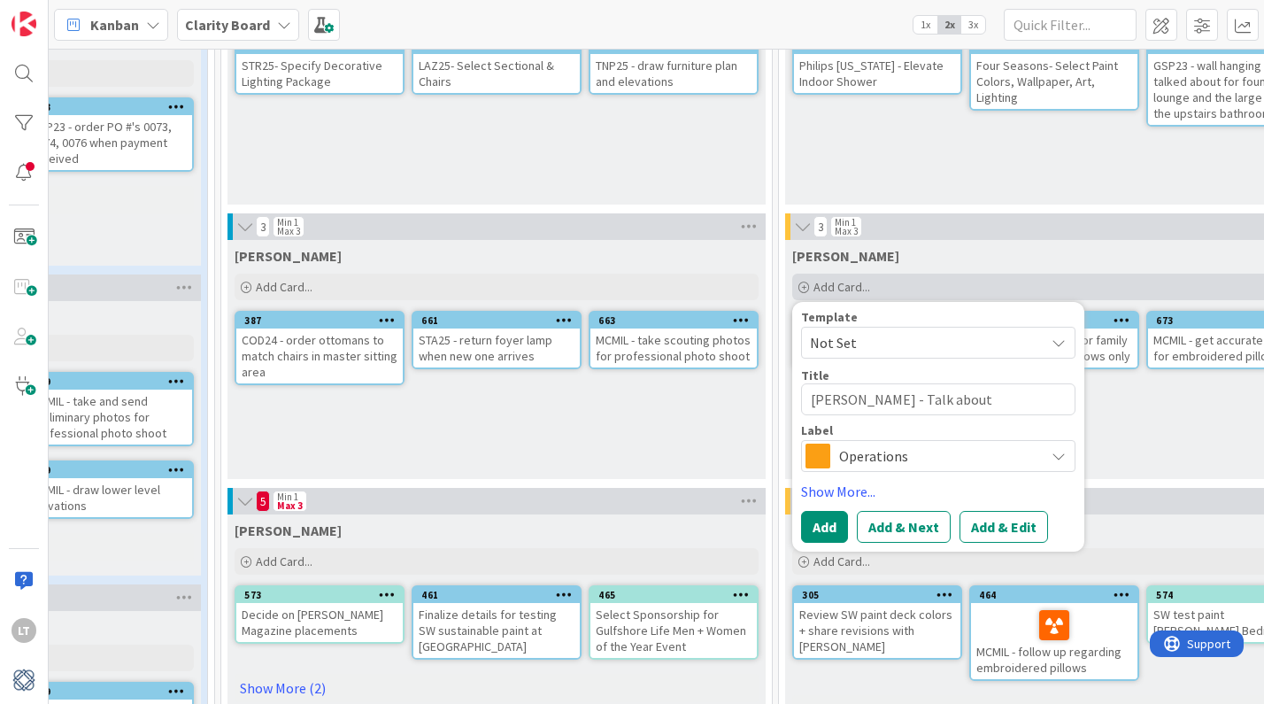
type textarea "[PERSON_NAME] - Talk about [PERSON_NAME] and wether to re"
type textarea "x"
type textarea "[PERSON_NAME] - Talk about [PERSON_NAME] and wether to rep"
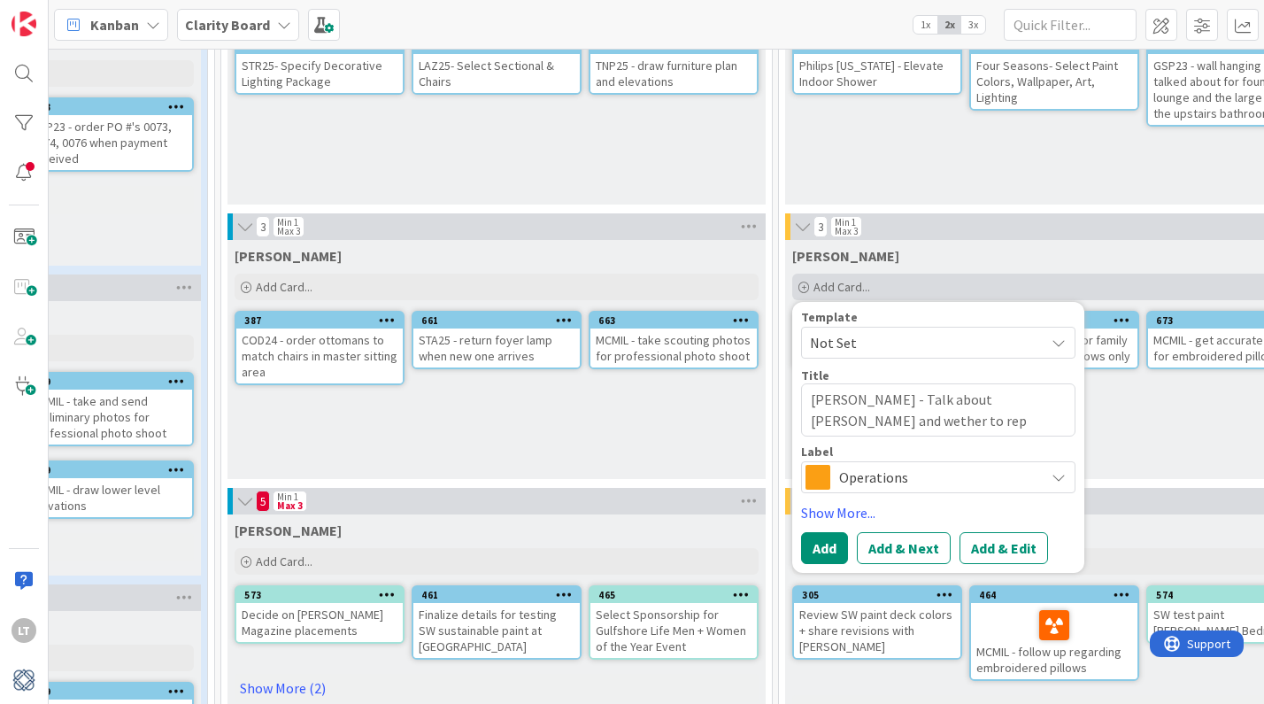
type textarea "x"
type textarea "[PERSON_NAME] - Talk about [PERSON_NAME] and wether to repa"
type textarea "x"
type textarea "[PERSON_NAME] - Talk about [PERSON_NAME] and wether to repai"
type textarea "x"
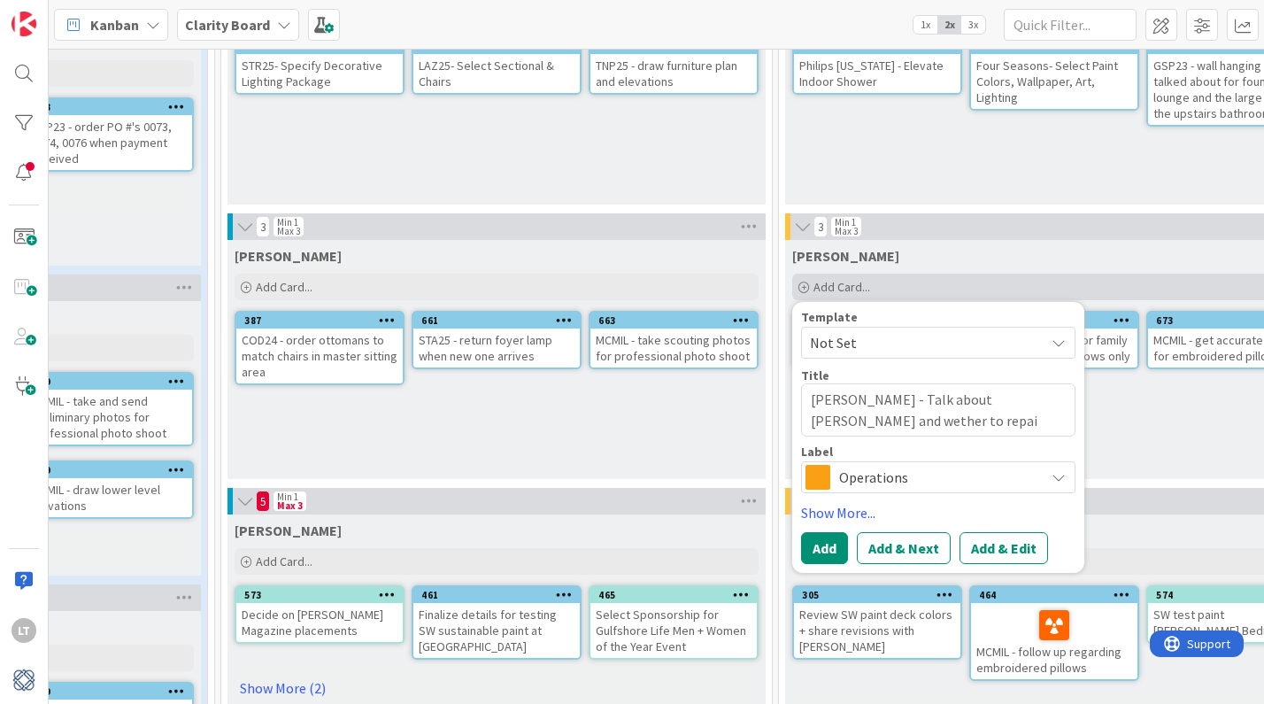
type textarea "[PERSON_NAME] - Talk about chaises and wether to repair"
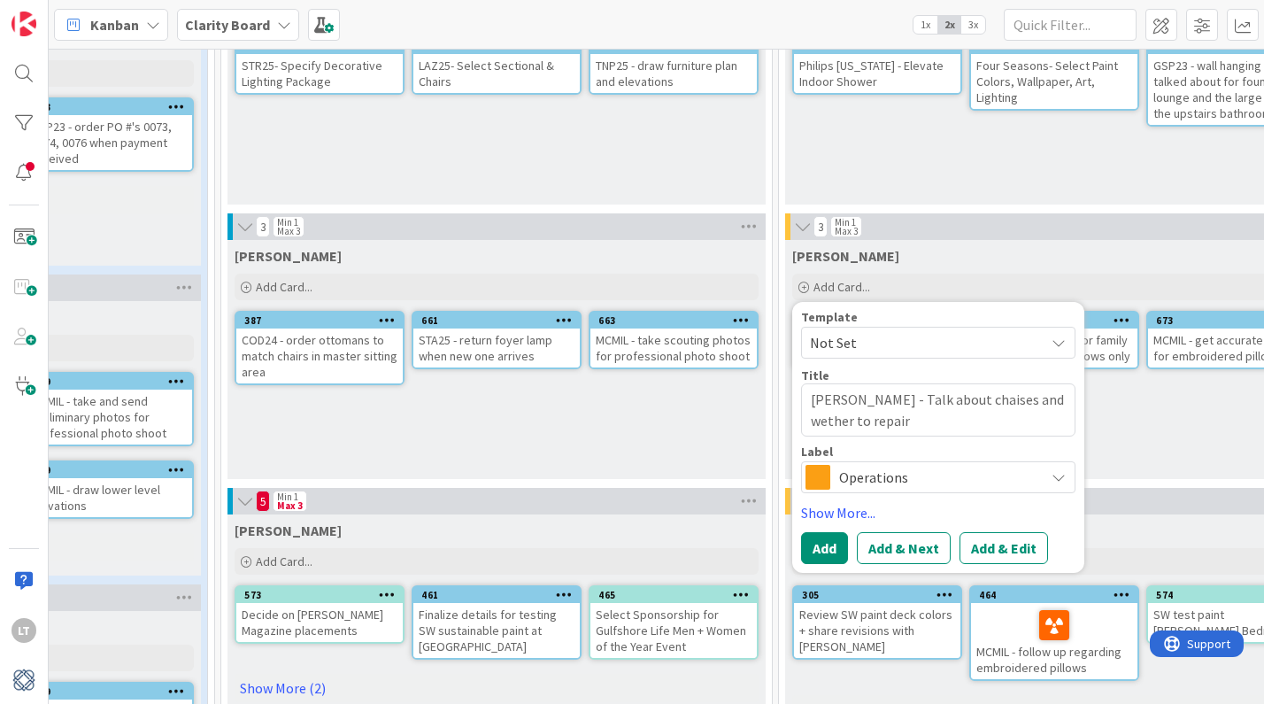
drag, startPoint x: 1038, startPoint y: 400, endPoint x: 999, endPoint y: 401, distance: 39.0
click at [999, 401] on textarea "[PERSON_NAME] - Talk about chaises and wether to repair" at bounding box center [938, 409] width 274 height 53
type textarea "x"
type textarea "[PERSON_NAME] - Talk about chaises and to repair"
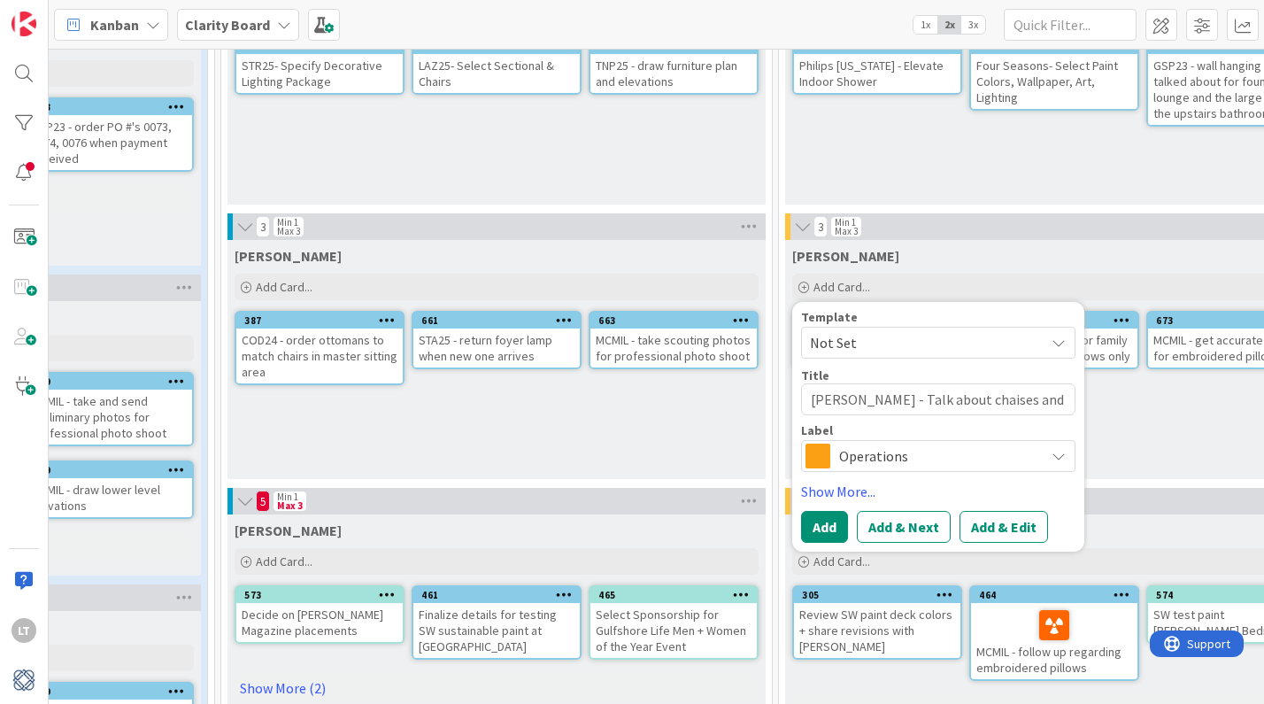
type textarea "x"
type textarea "[PERSON_NAME] - Talk about chaises and to repair"
type textarea "x"
type textarea "[PERSON_NAME] - Talk about chaises an to repair"
type textarea "x"
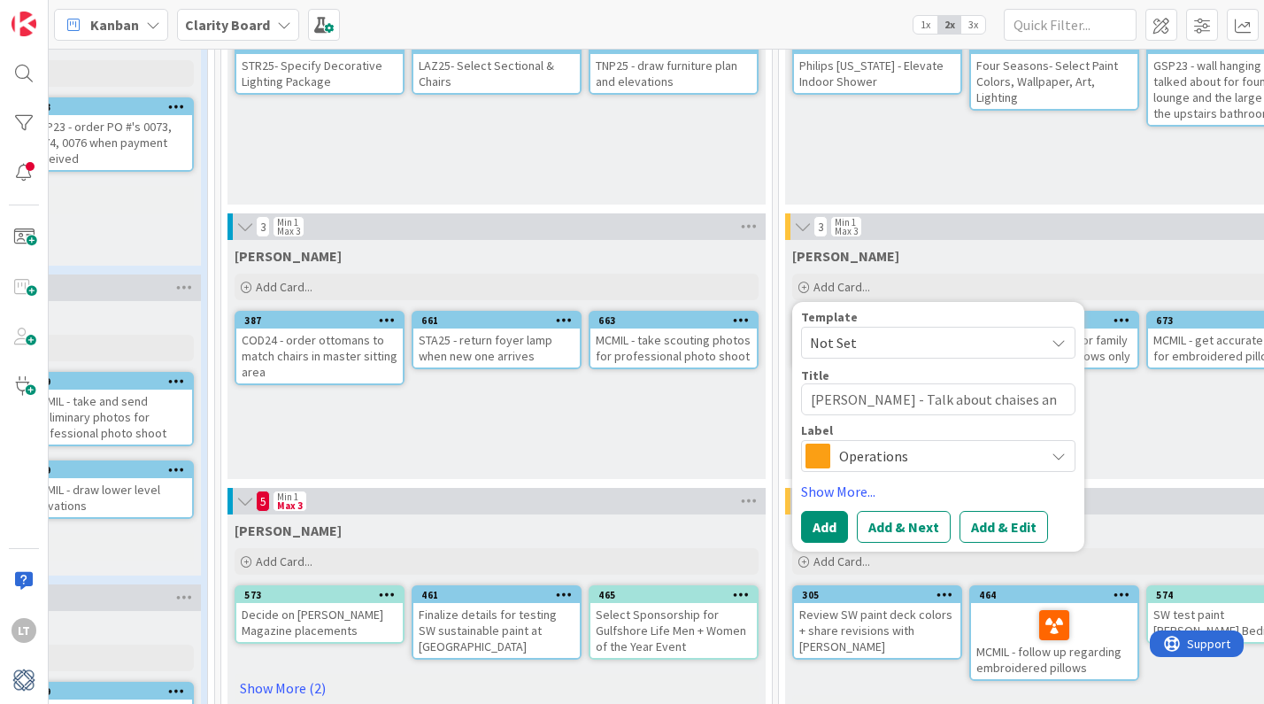
type textarea "[PERSON_NAME] - Talk about chaises a to repair"
type textarea "x"
type textarea "[PERSON_NAME] - Talk about chaises to repair"
type textarea "x"
type textarea "[PERSON_NAME] - Talk about chaises t repair"
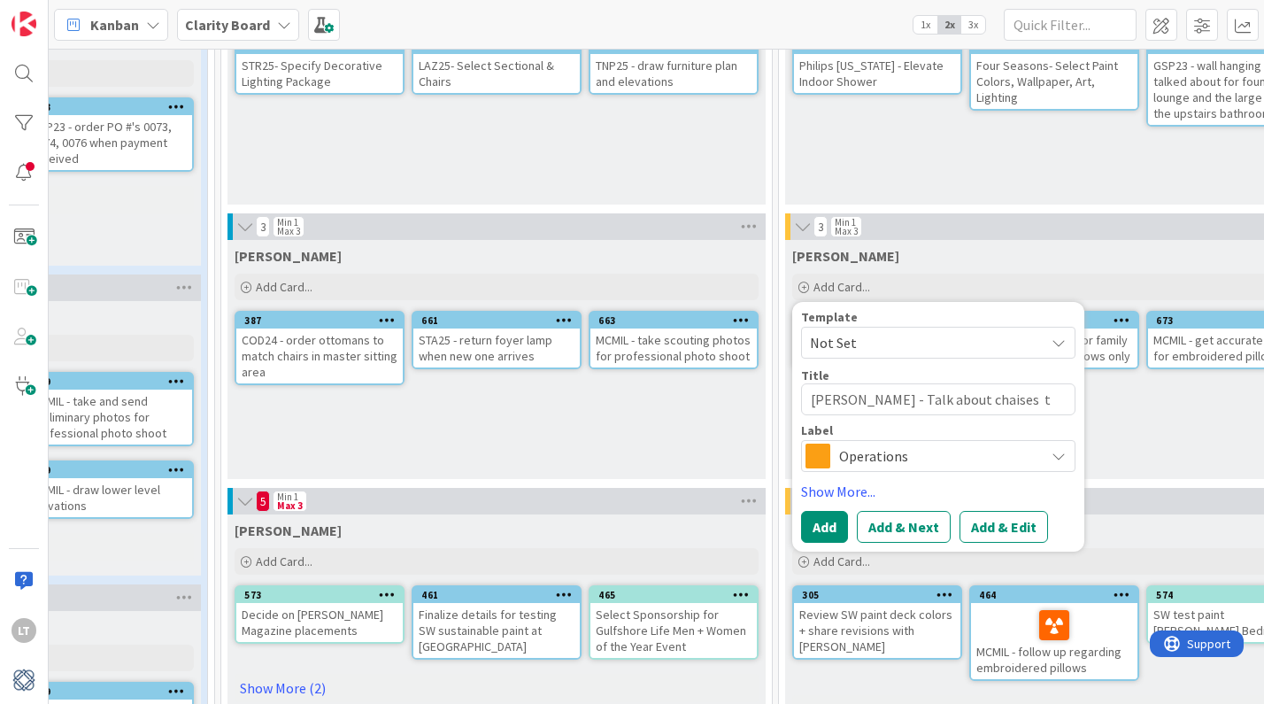
type textarea "x"
type textarea "[PERSON_NAME] - Talk about chaises repair"
type textarea "x"
type textarea "[PERSON_NAME] - Talk about chaises repair"
type textarea "x"
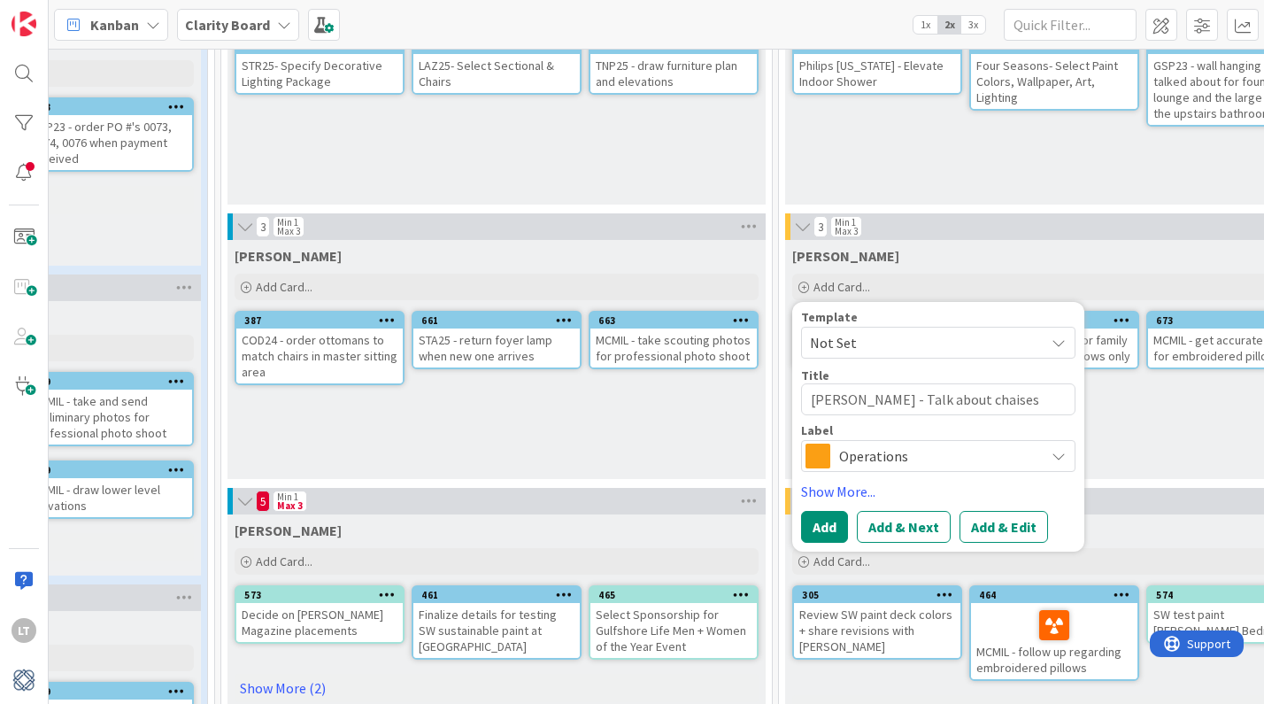
type textarea "[PERSON_NAME] - Talk about chaises f repair"
type textarea "x"
type textarea "[PERSON_NAME] - Talk about chaises fo repair"
type textarea "x"
type textarea "[PERSON_NAME] - Talk about chaises for repair"
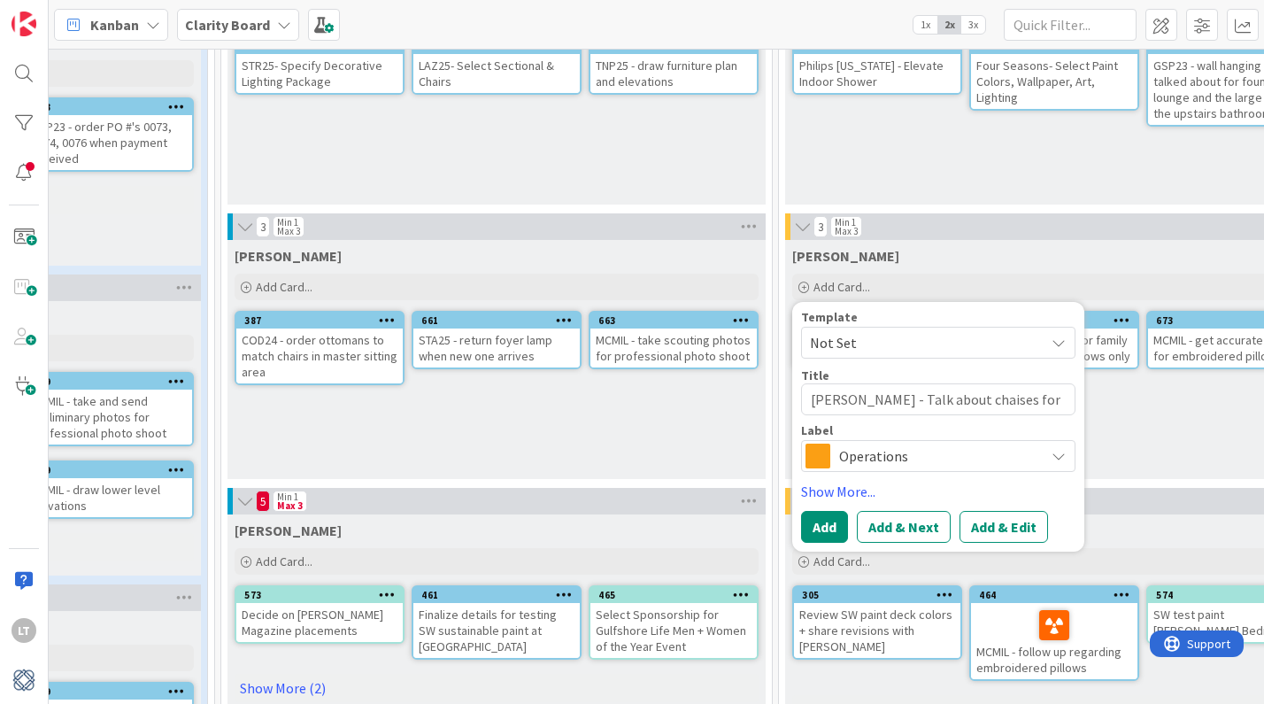
click at [1025, 454] on span "Operations" at bounding box center [937, 455] width 197 height 25
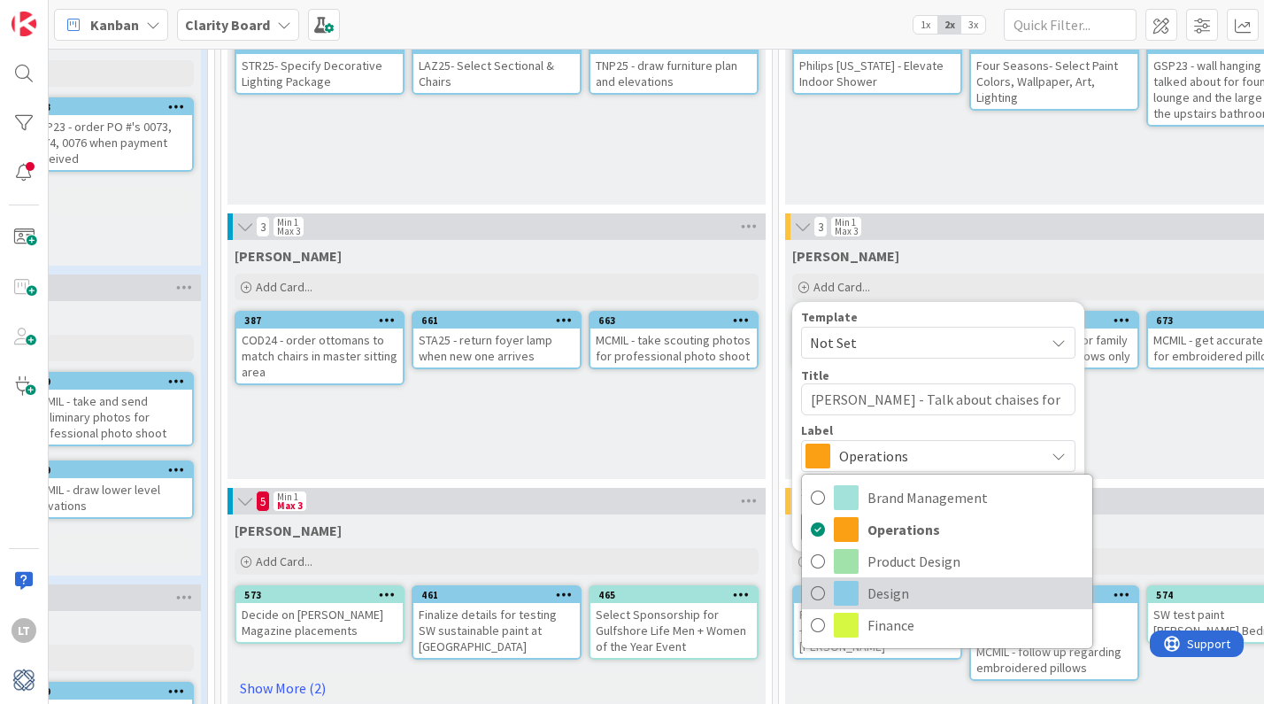
click at [833, 589] on link "Design" at bounding box center [947, 593] width 290 height 32
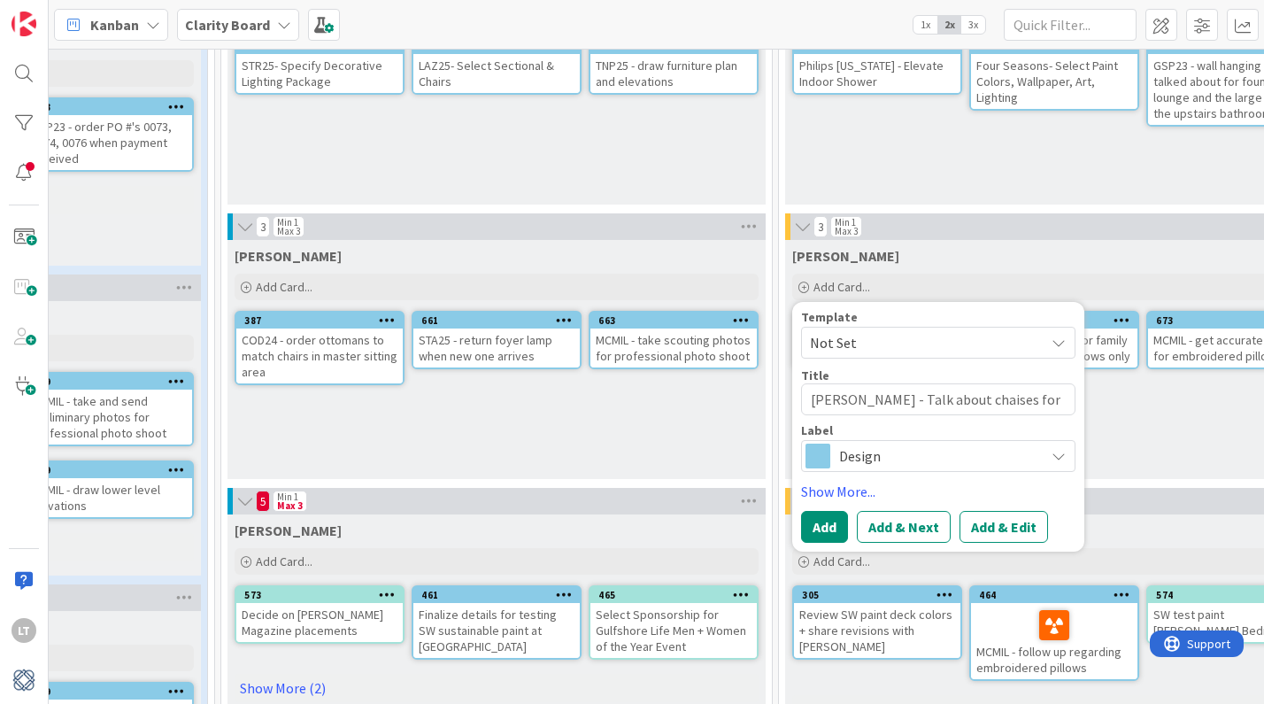
click at [825, 524] on button "Add" at bounding box center [824, 527] width 47 height 32
type textarea "x"
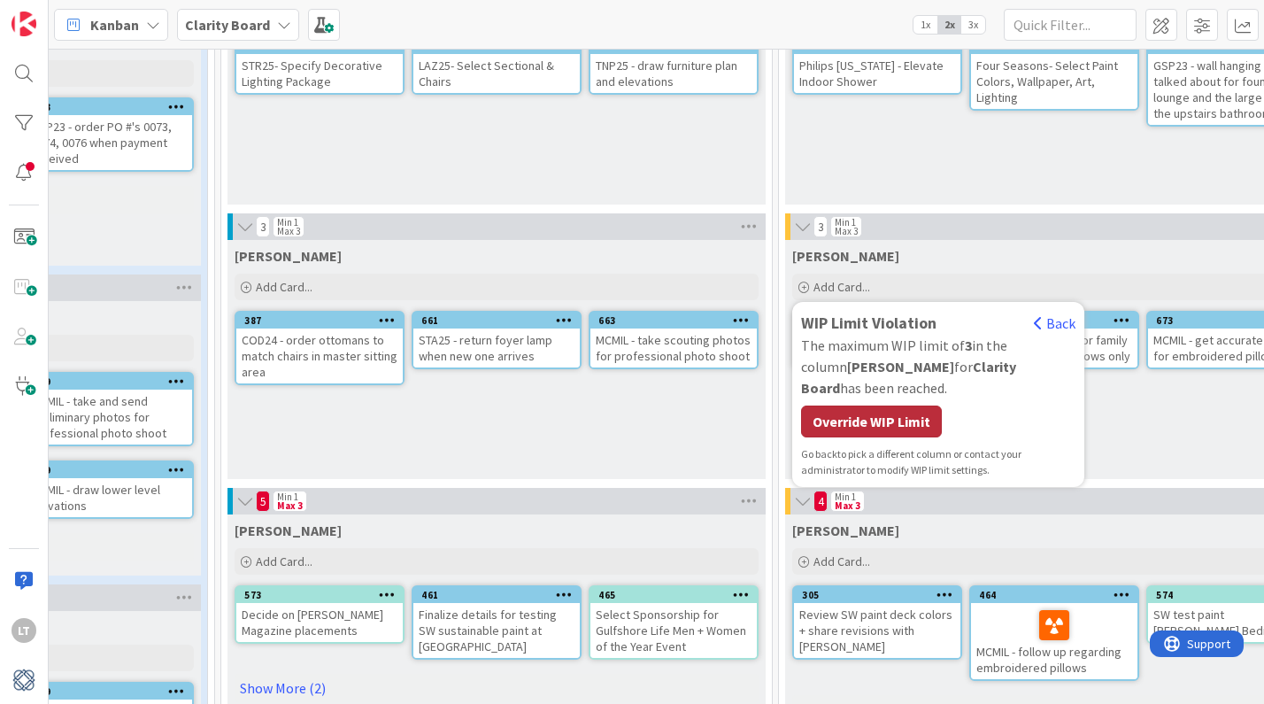
click at [859, 405] on div "Override WIP Limit" at bounding box center [871, 421] width 141 height 32
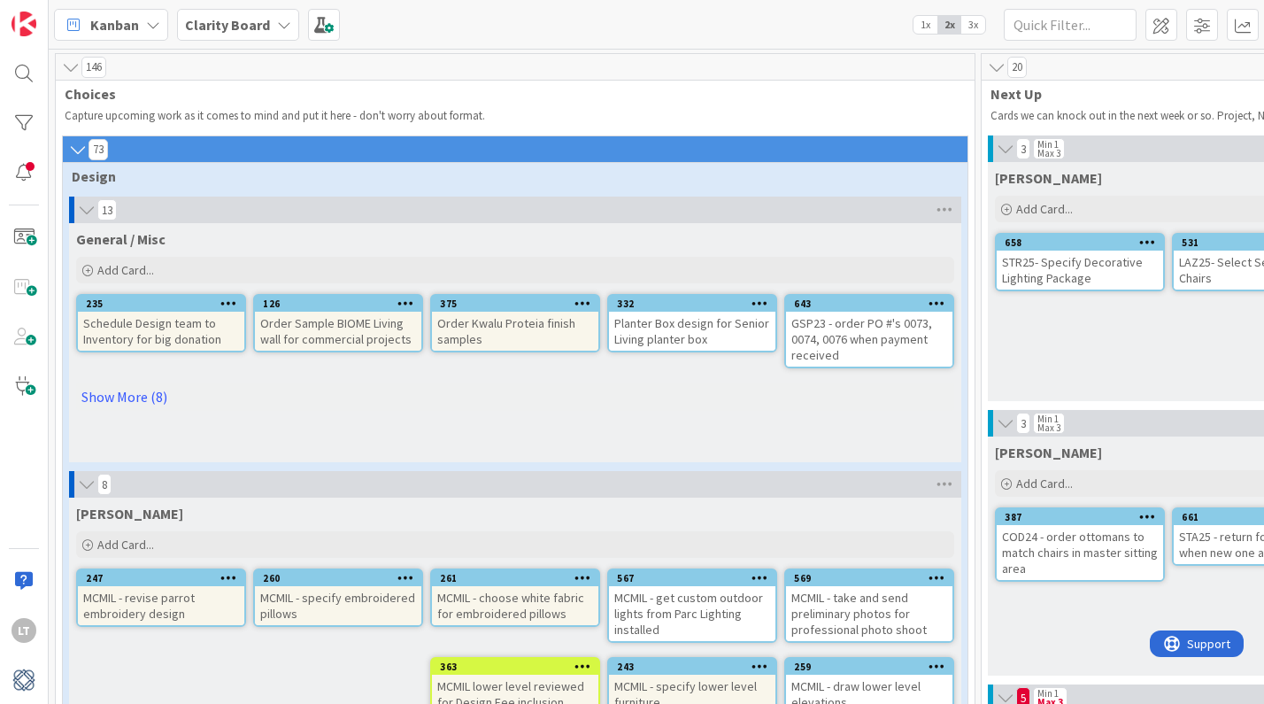
scroll to position [0, 0]
